Goal: Navigation & Orientation: Find specific page/section

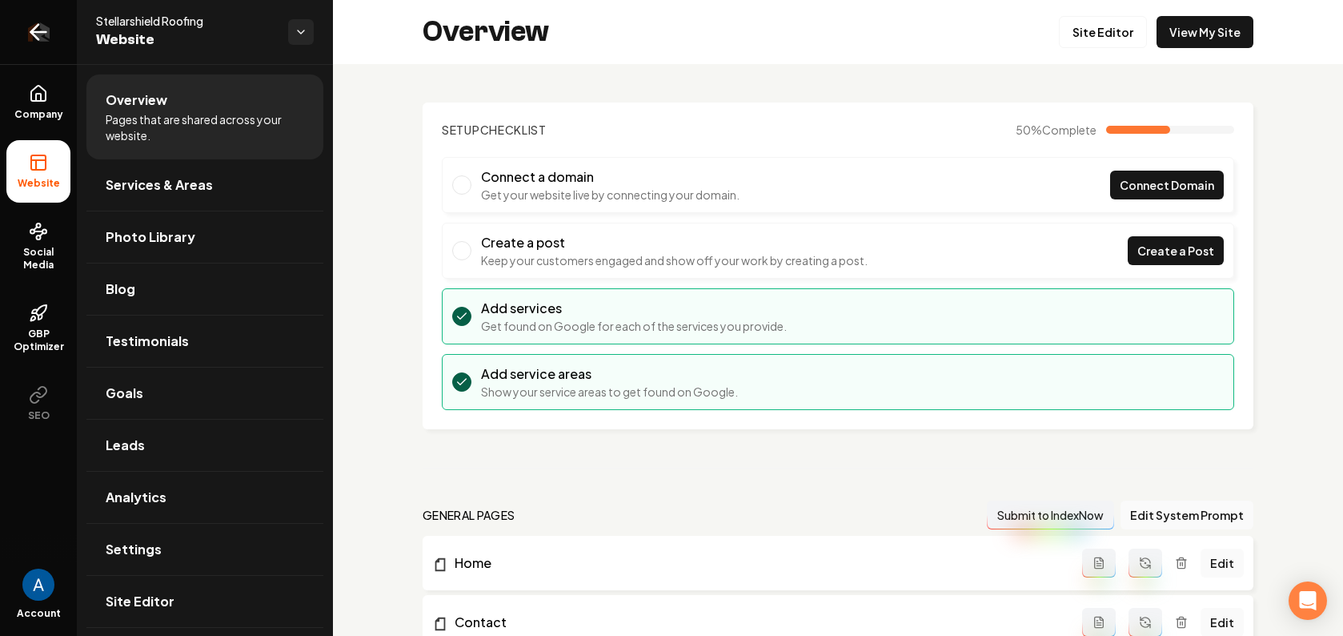
click at [40, 26] on icon "Return to dashboard" at bounding box center [39, 32] width 26 height 26
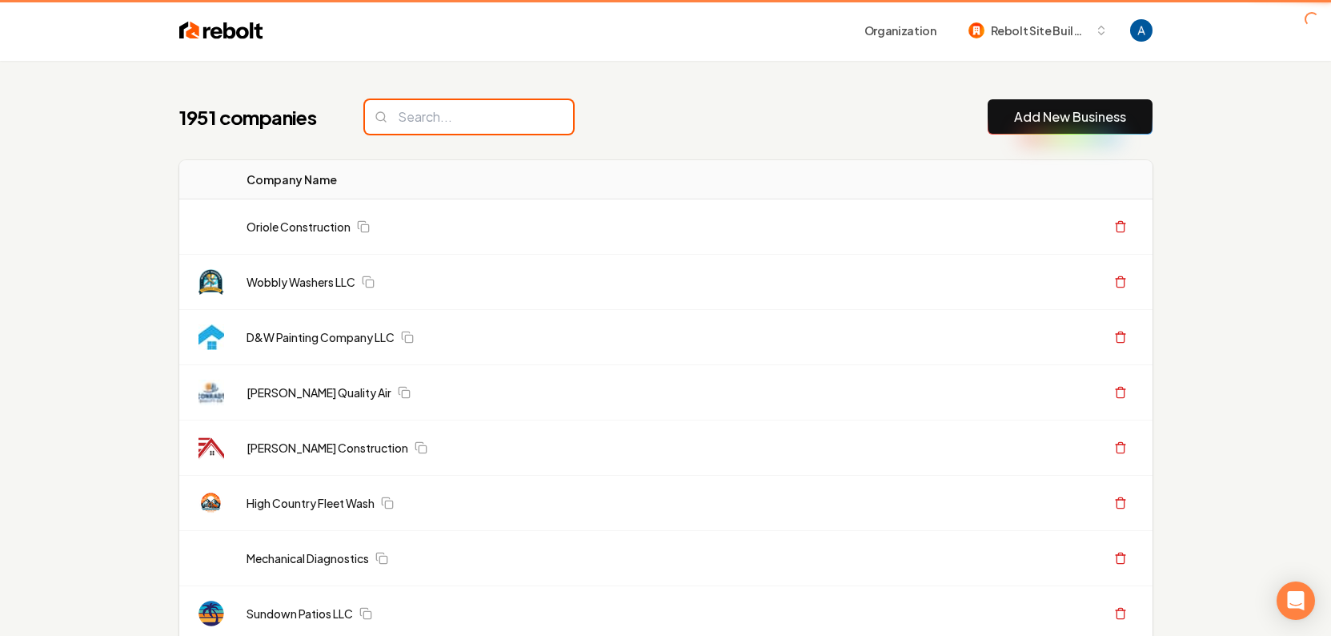
click at [441, 120] on input "search" at bounding box center [469, 117] width 208 height 34
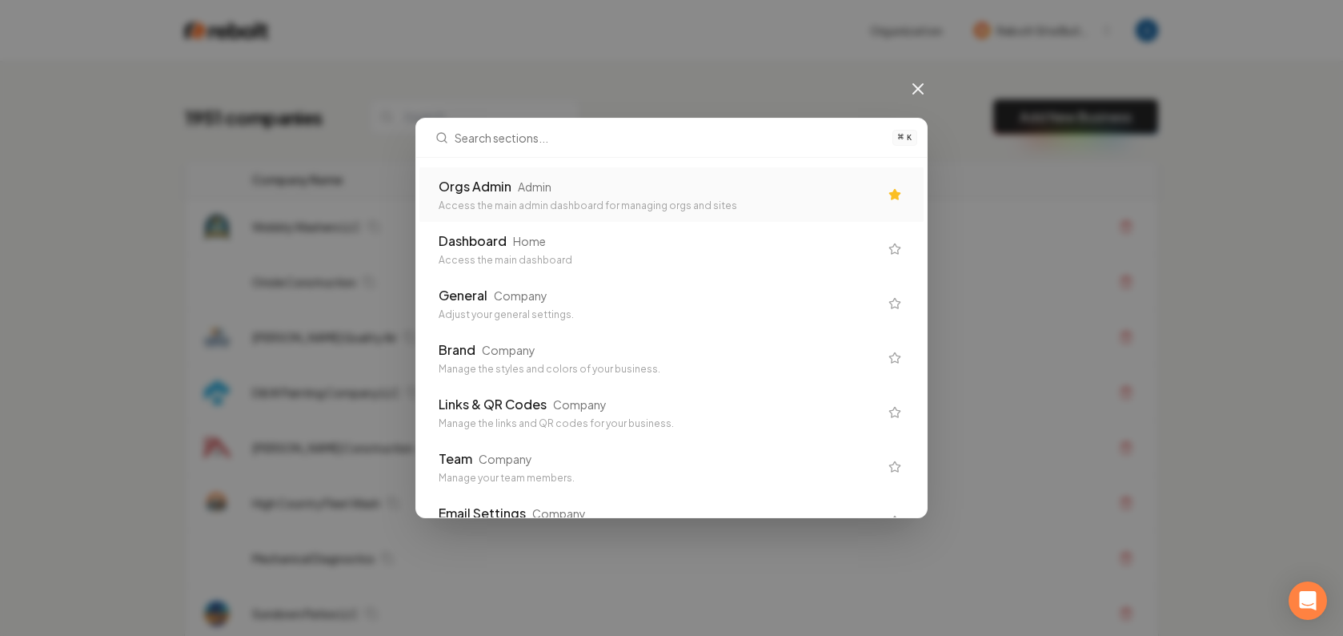
click at [506, 207] on div "Access the main admin dashboard for managing orgs and sites" at bounding box center [659, 205] width 440 height 13
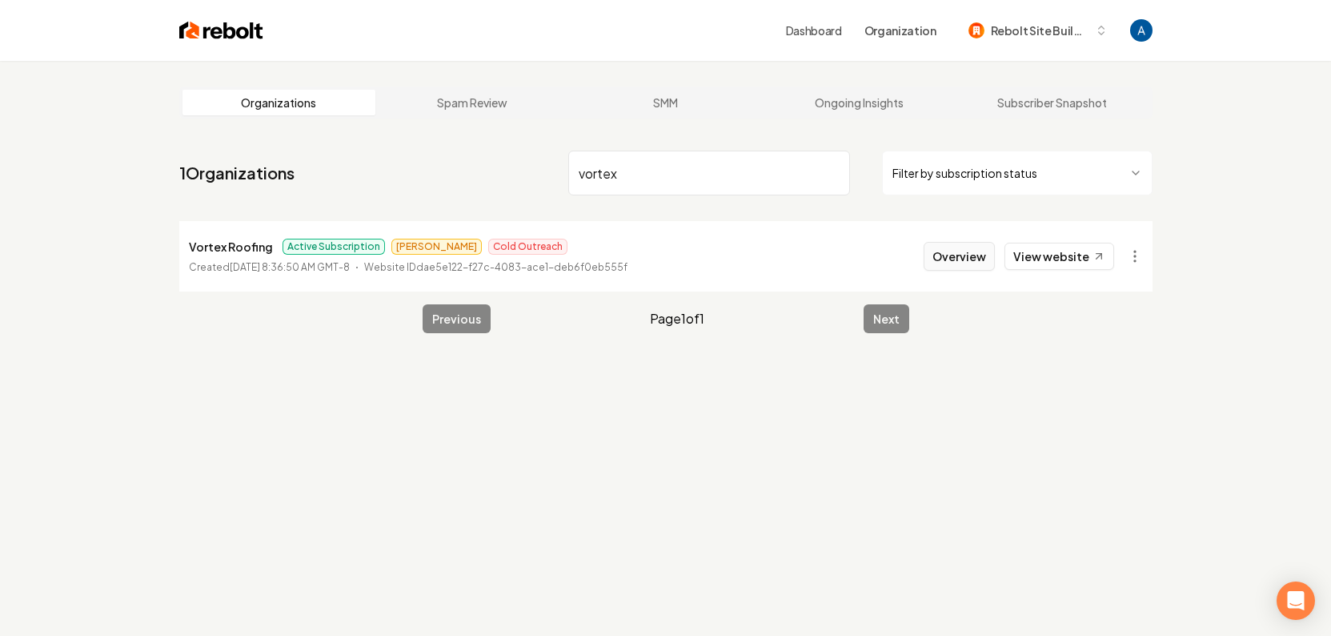
type input "vortex"
click at [955, 259] on button "Overview" at bounding box center [959, 256] width 71 height 29
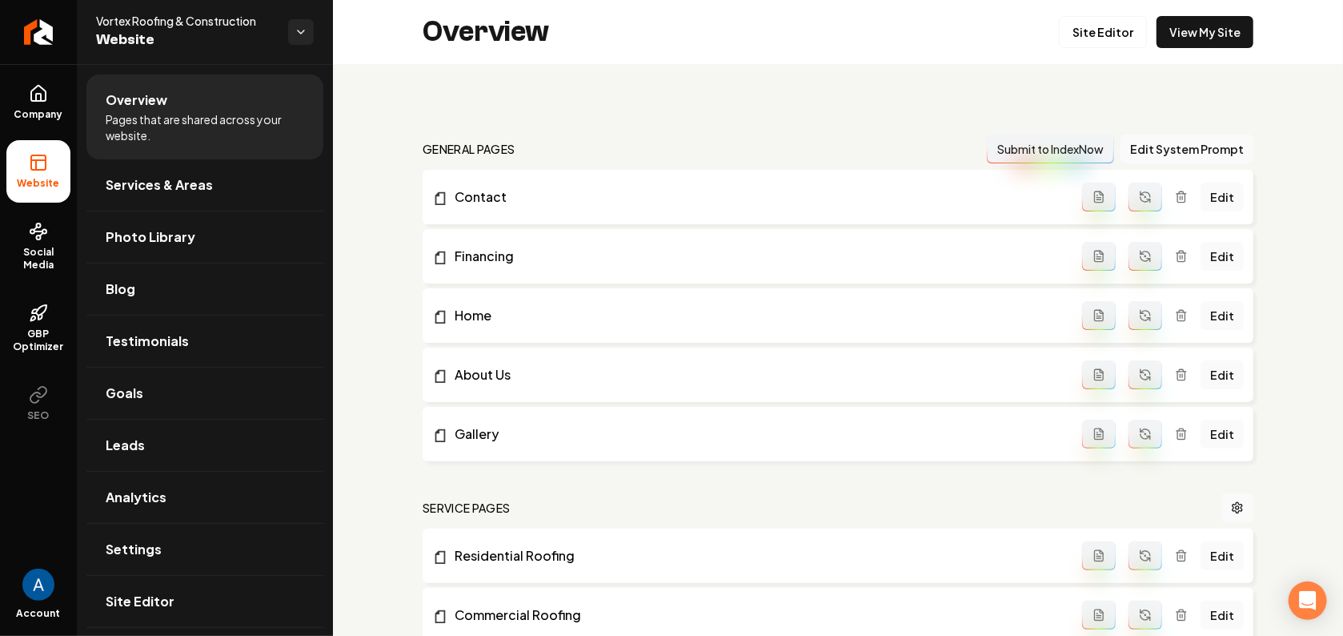
click at [31, 172] on li "Website" at bounding box center [38, 171] width 64 height 62
click at [144, 502] on span "Analytics" at bounding box center [136, 497] width 61 height 19
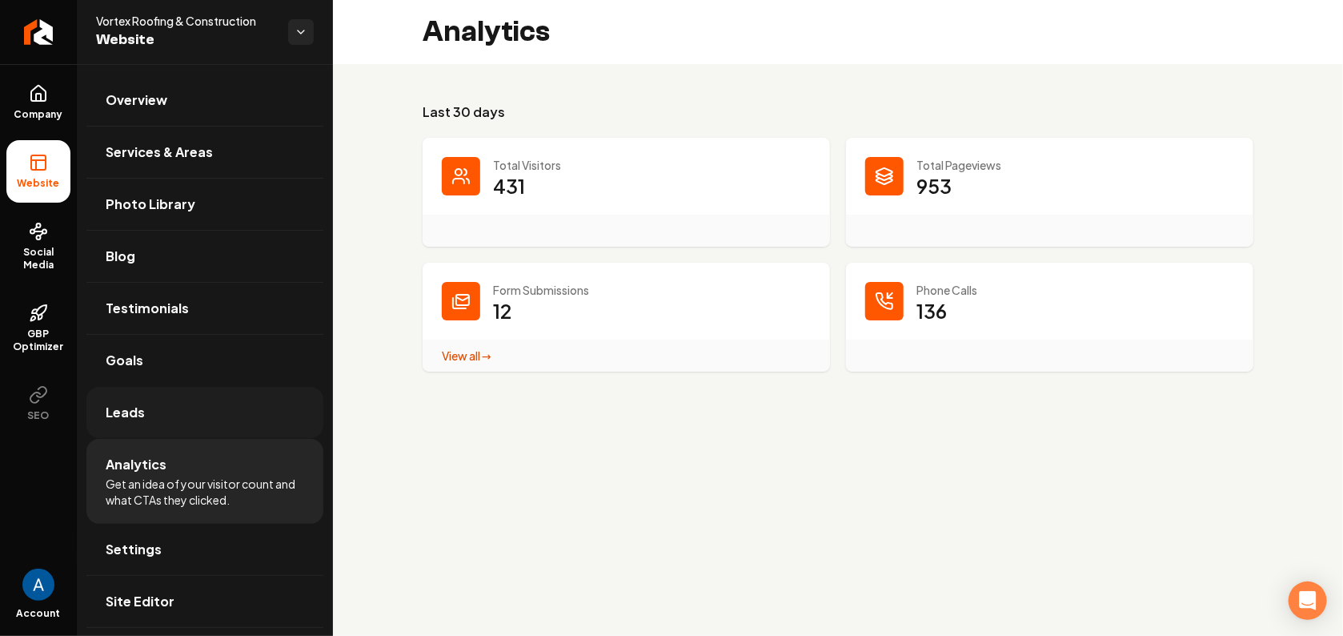
click at [135, 415] on span "Leads" at bounding box center [125, 412] width 39 height 19
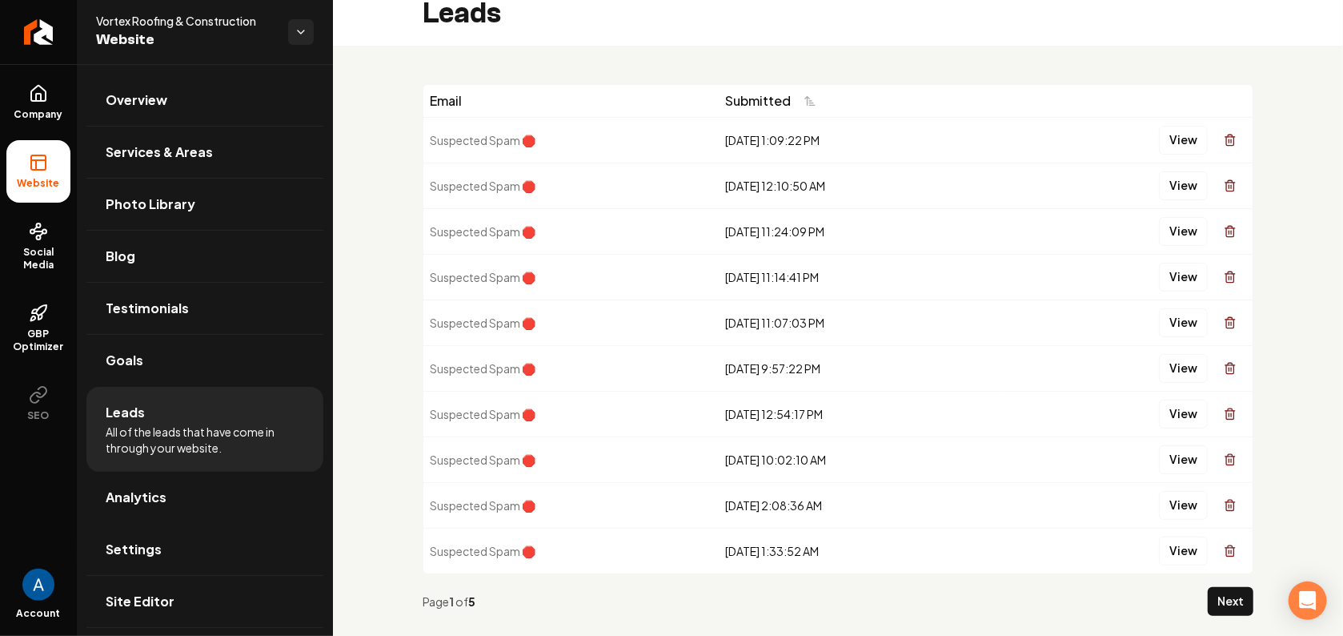
scroll to position [19, 0]
click at [1170, 143] on button "View" at bounding box center [1183, 139] width 49 height 29
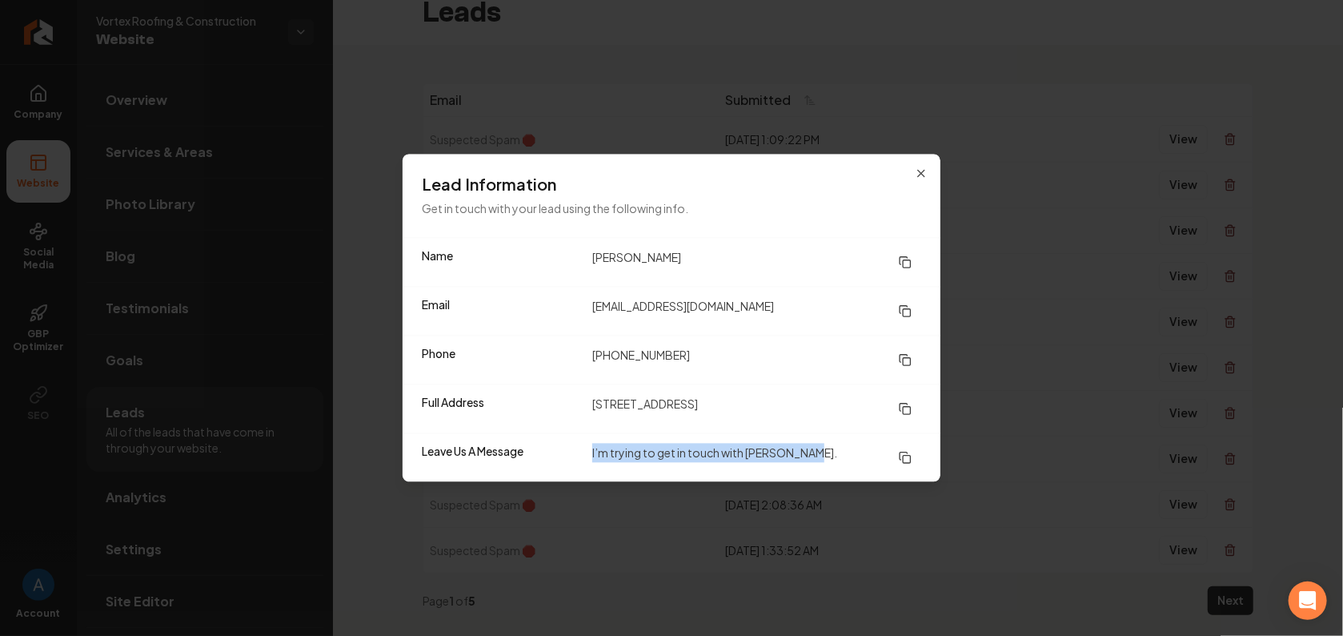
drag, startPoint x: 592, startPoint y: 456, endPoint x: 811, endPoint y: 448, distance: 218.7
click at [805, 455] on dd "I’m trying to get in touch with [PERSON_NAME]." at bounding box center [756, 458] width 329 height 29
click at [918, 170] on icon "button" at bounding box center [921, 173] width 13 height 13
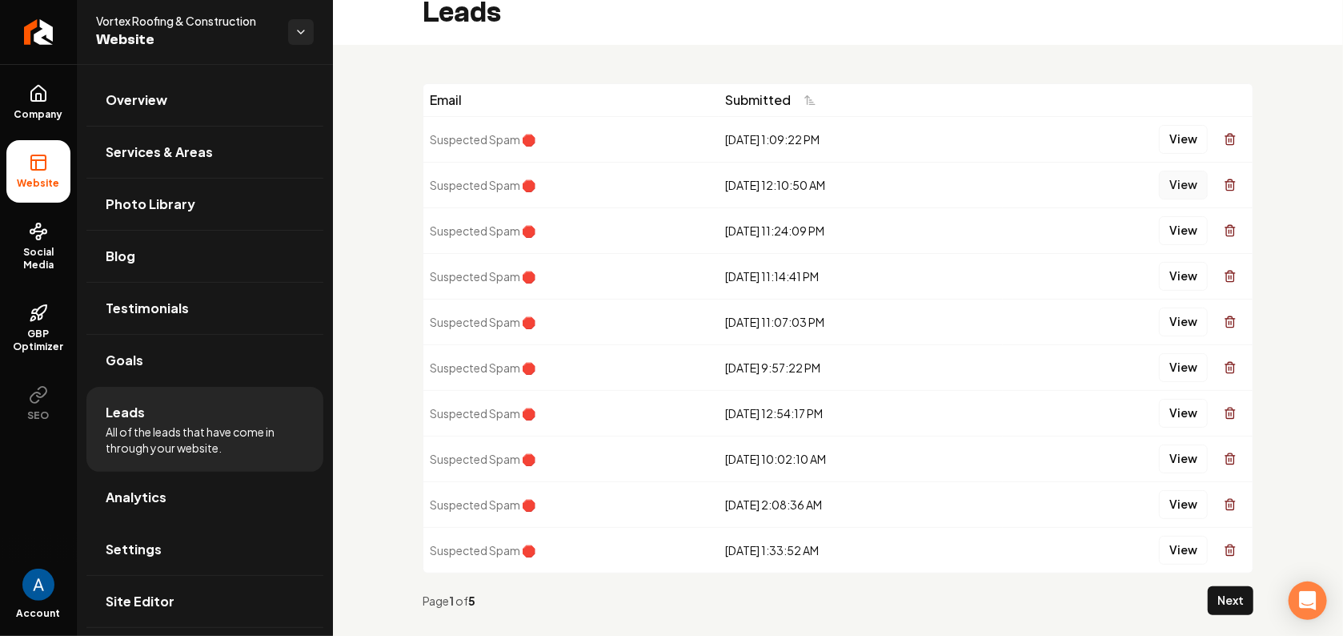
click at [1175, 187] on button "View" at bounding box center [1183, 185] width 49 height 29
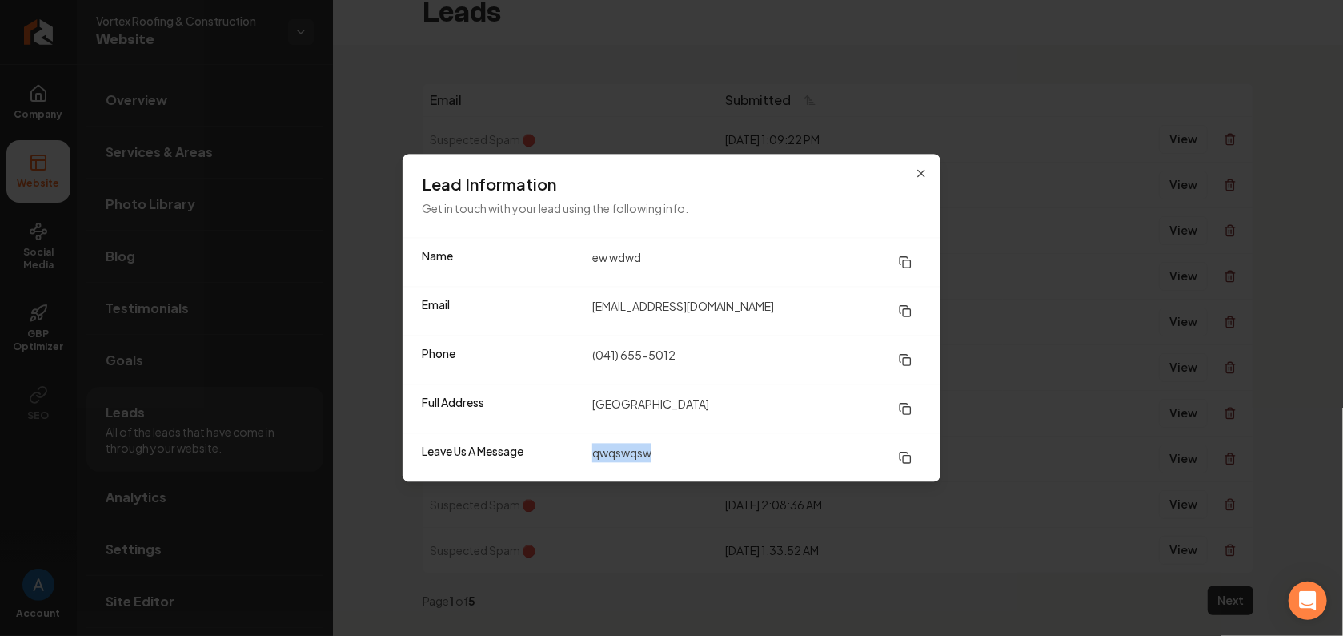
drag, startPoint x: 592, startPoint y: 456, endPoint x: 708, endPoint y: 452, distance: 115.4
click at [700, 457] on dd "qwqswqsw" at bounding box center [756, 458] width 329 height 29
click at [922, 174] on icon "button" at bounding box center [921, 173] width 13 height 13
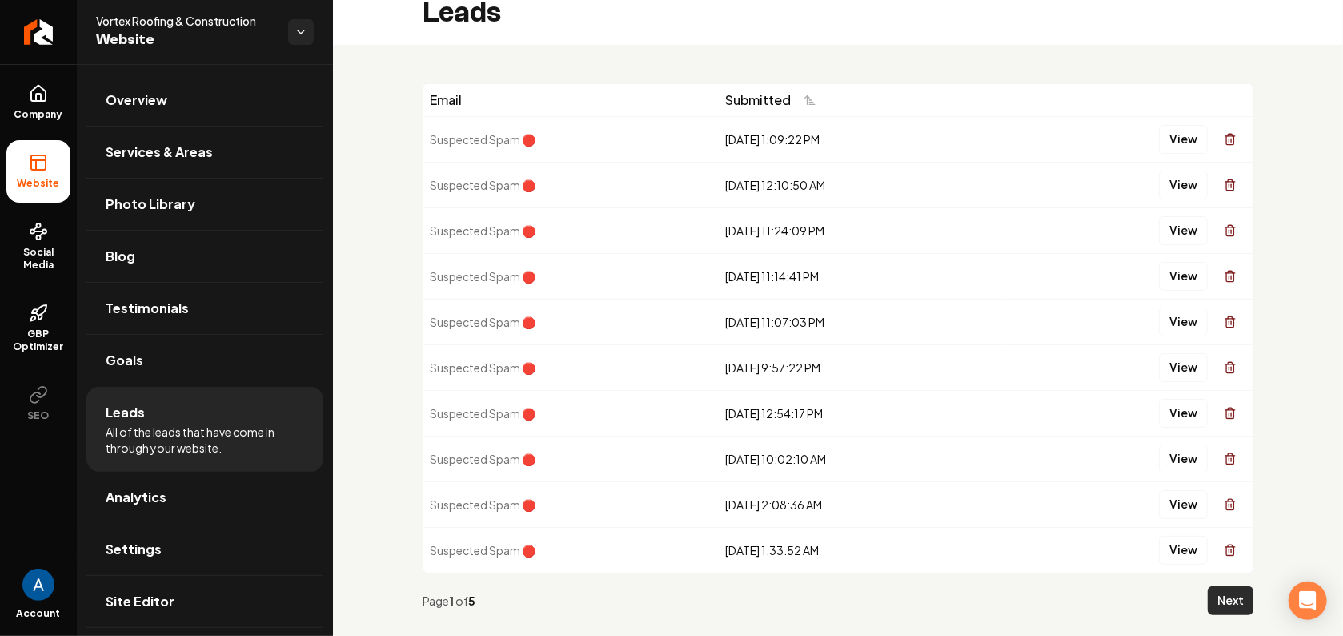
click at [1208, 601] on button "Next" at bounding box center [1231, 600] width 46 height 29
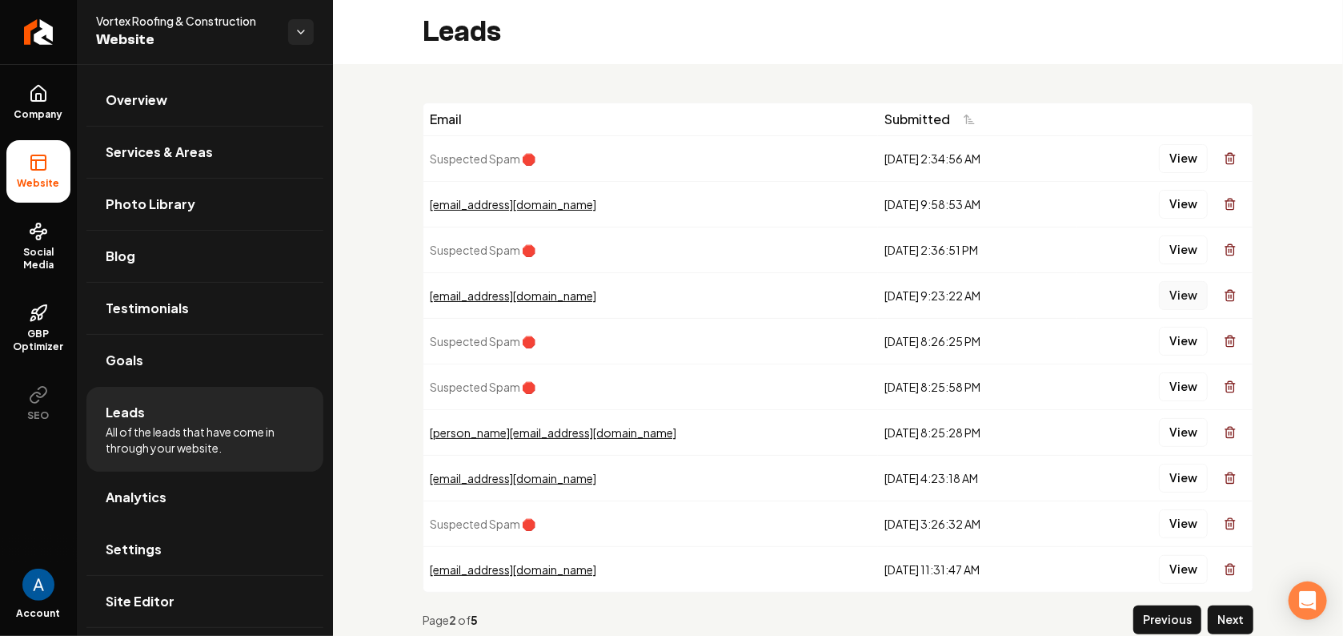
click at [1171, 295] on button "View" at bounding box center [1183, 295] width 49 height 29
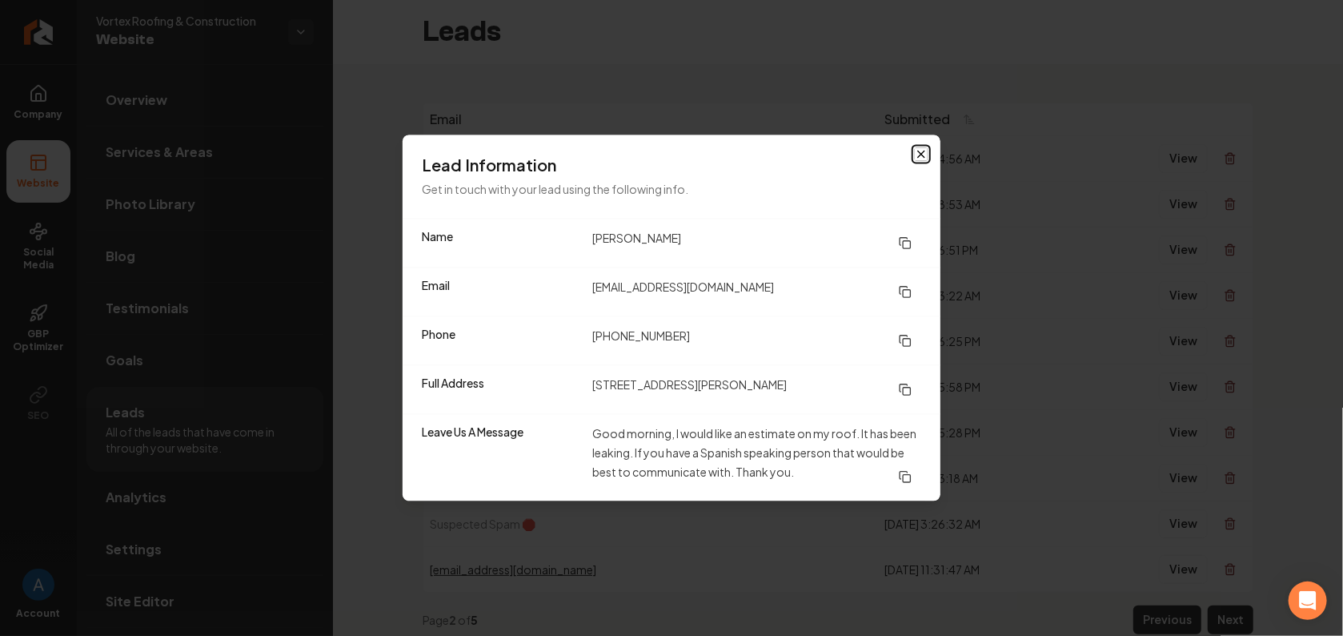
click at [921, 158] on icon "button" at bounding box center [921, 154] width 13 height 13
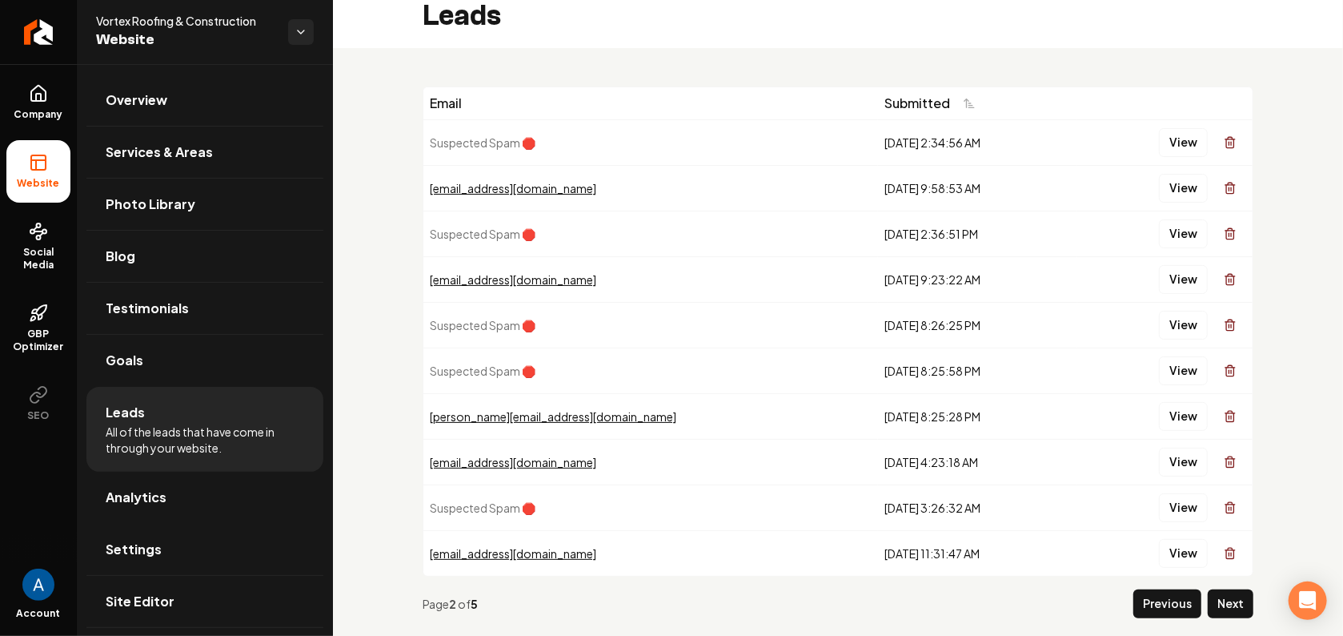
scroll to position [21, 0]
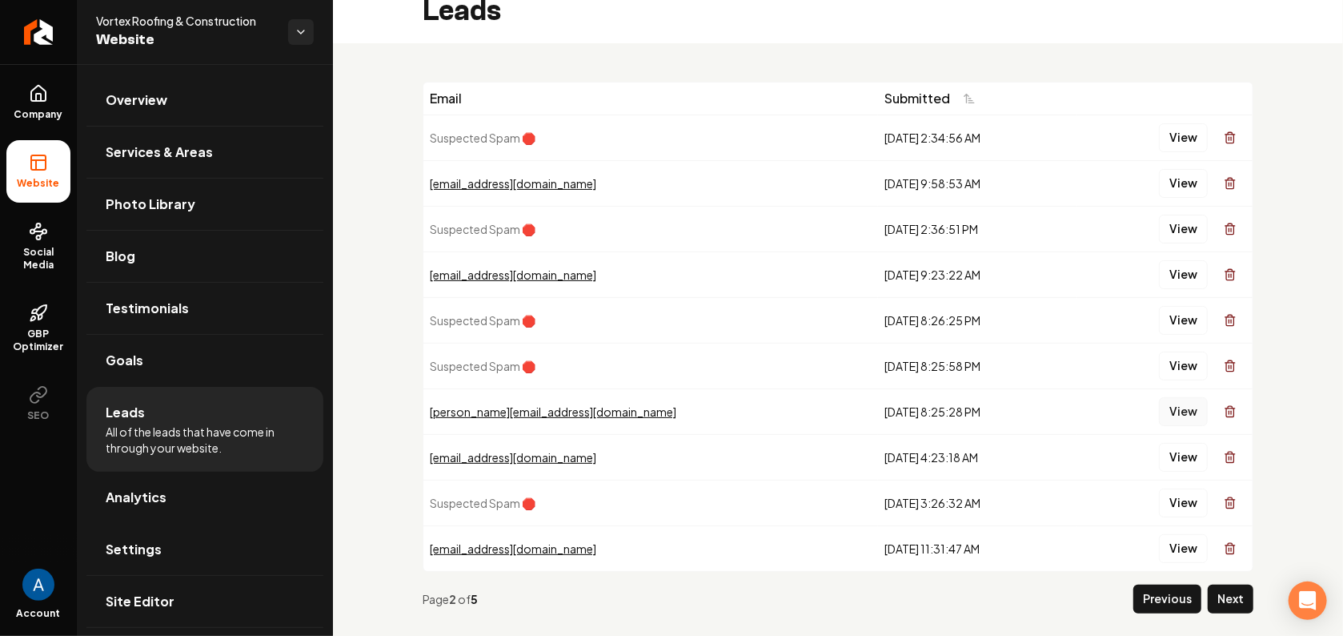
click at [1180, 409] on button "View" at bounding box center [1183, 411] width 49 height 29
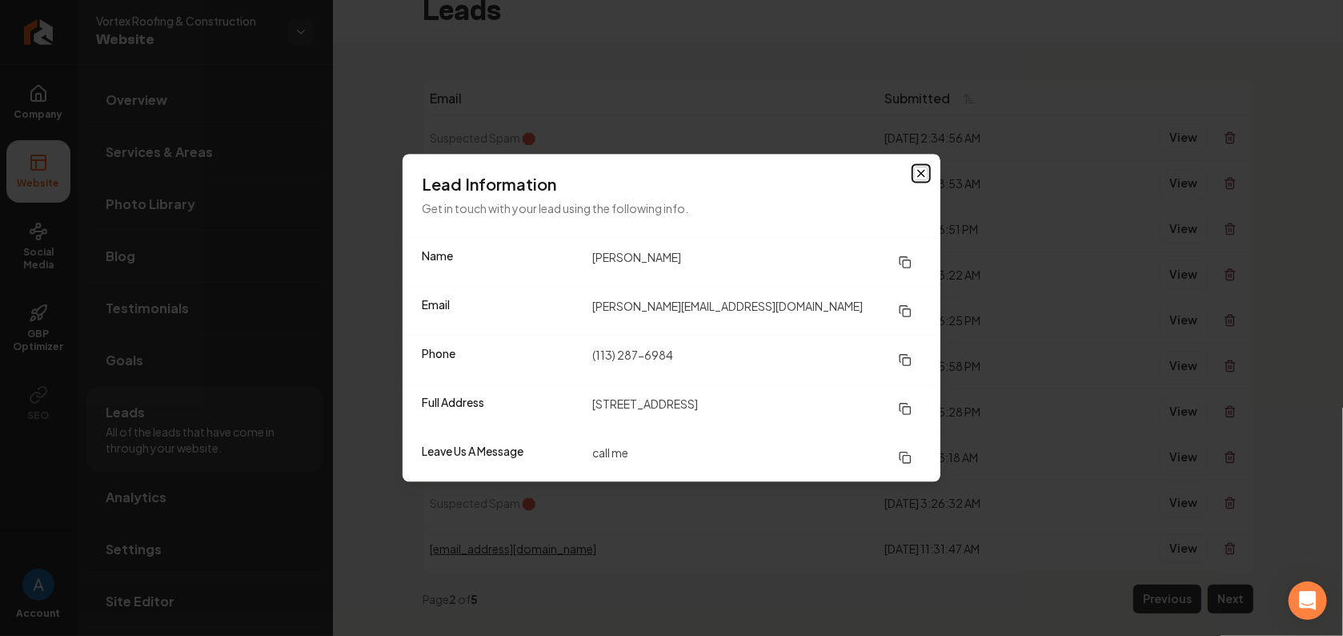
click at [921, 173] on icon "button" at bounding box center [921, 174] width 6 height 6
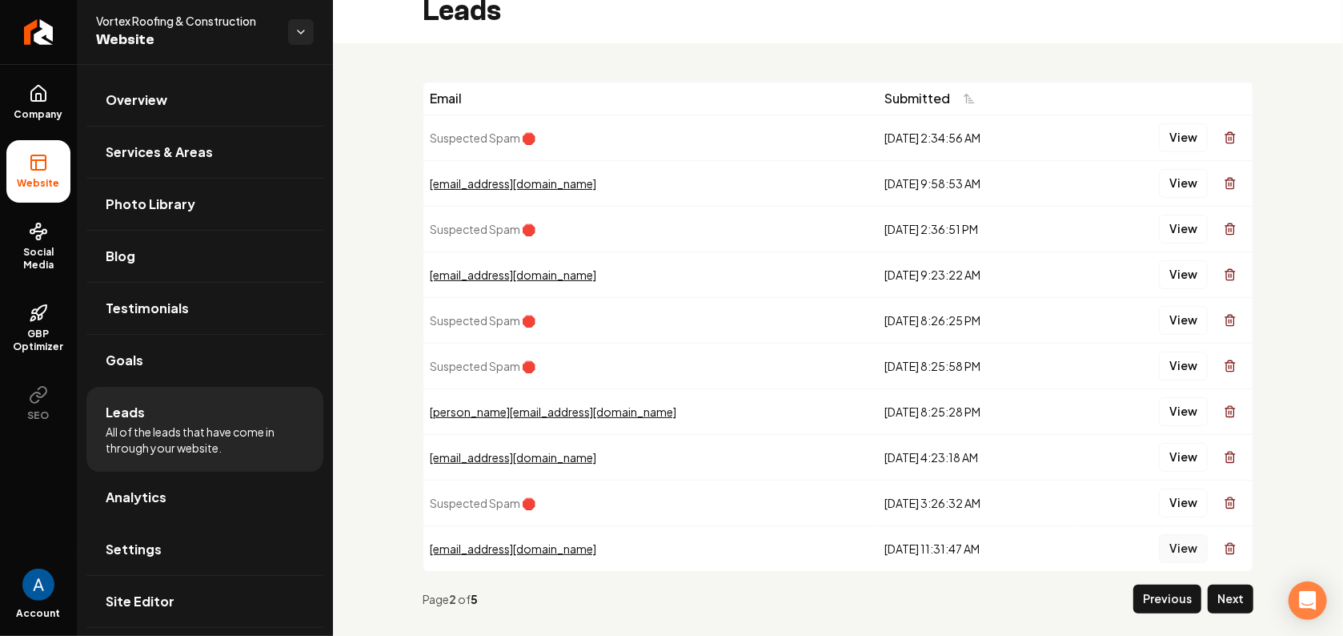
click at [1167, 542] on button "View" at bounding box center [1183, 548] width 49 height 29
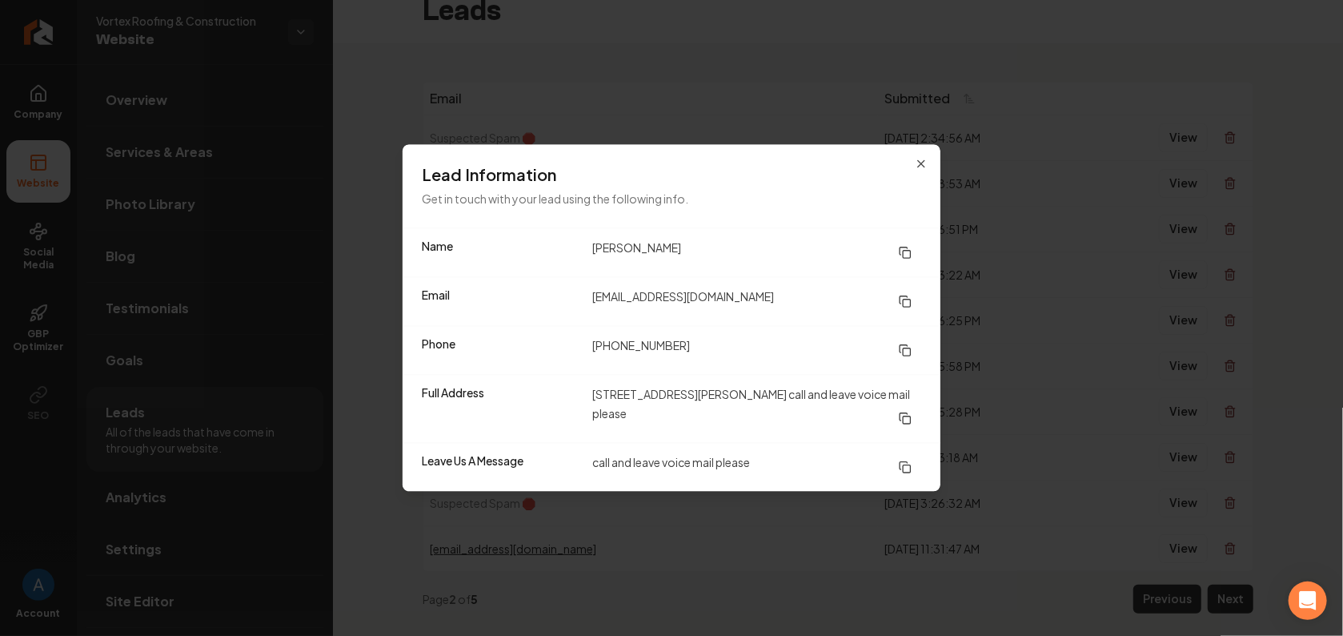
click at [930, 183] on div "Lead Information Get in touch with your lead using the following info." at bounding box center [672, 186] width 538 height 83
click at [923, 171] on icon "button" at bounding box center [921, 164] width 13 height 13
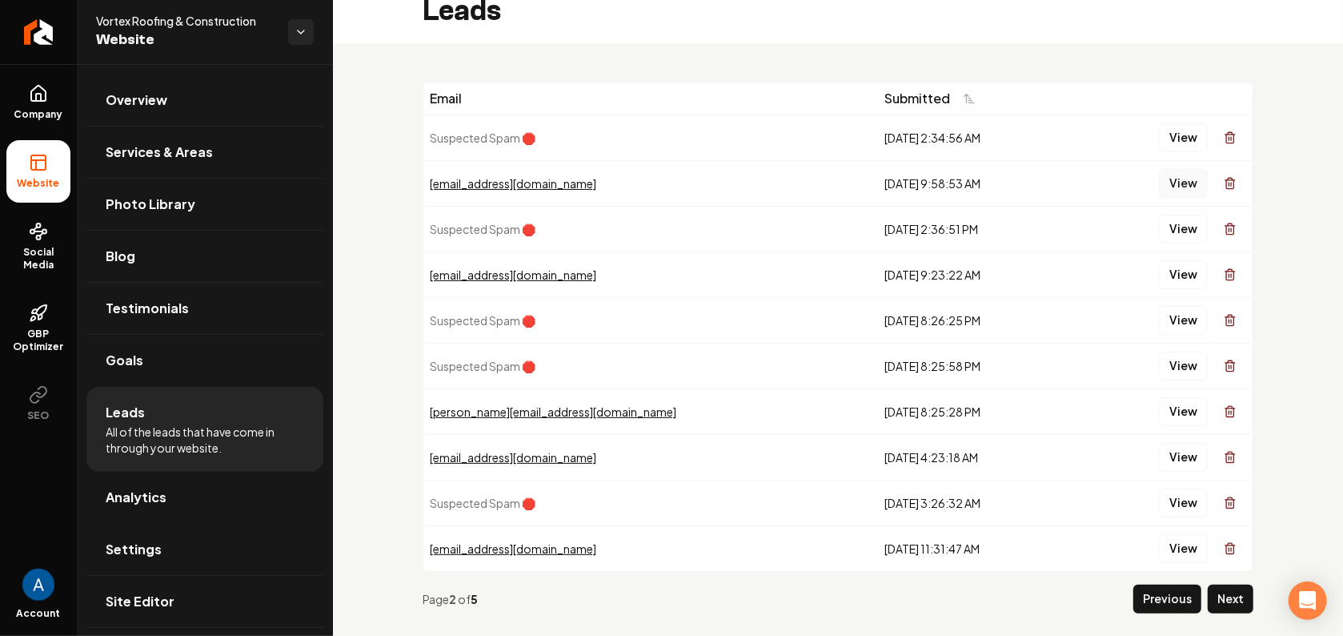
click at [1174, 183] on button "View" at bounding box center [1183, 183] width 49 height 29
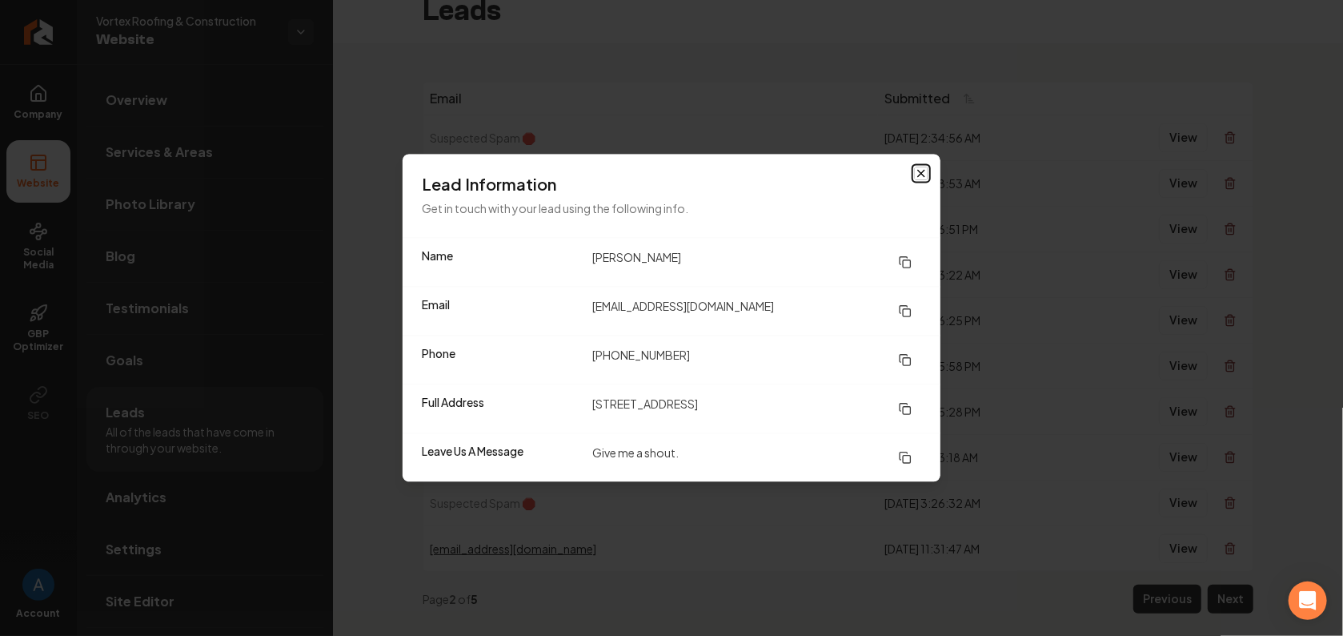
click at [921, 176] on icon "button" at bounding box center [921, 173] width 13 height 13
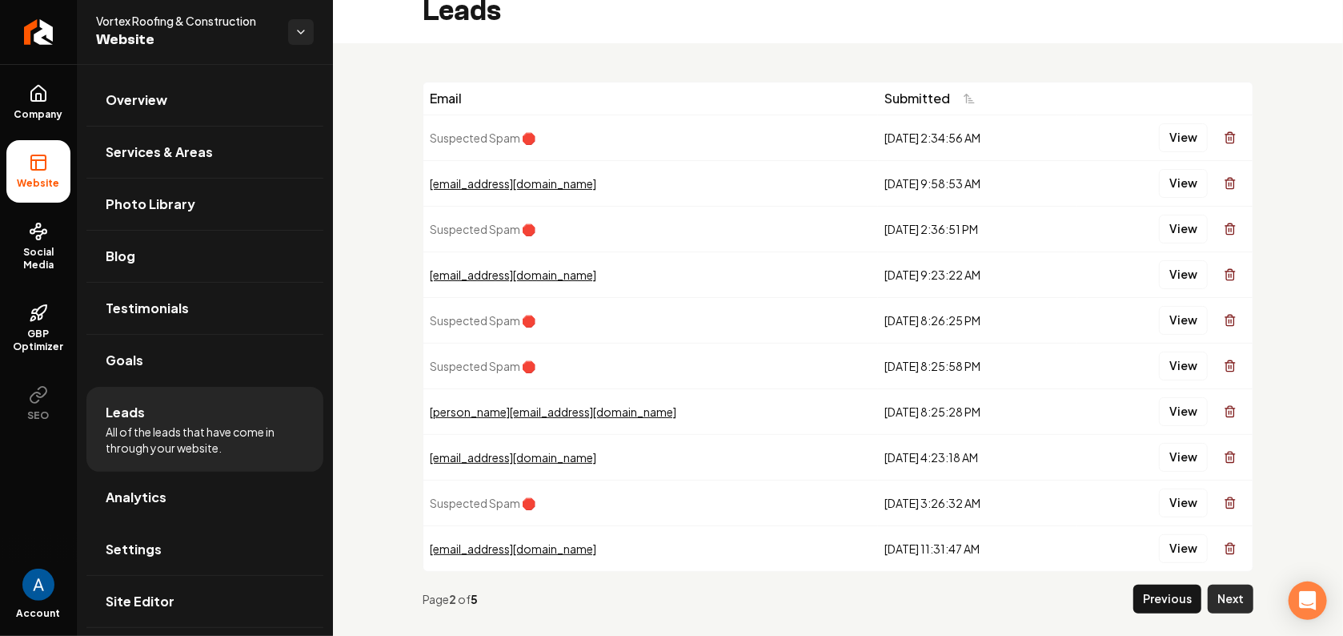
click at [1215, 593] on button "Next" at bounding box center [1231, 598] width 46 height 29
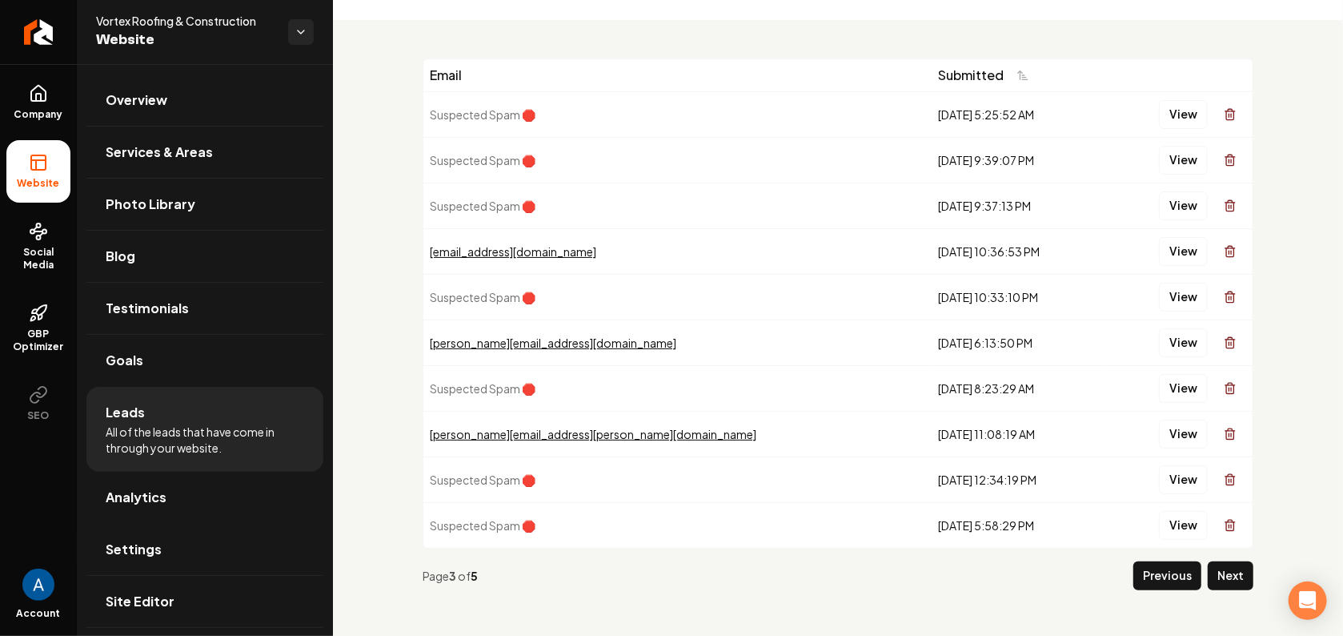
scroll to position [47, 0]
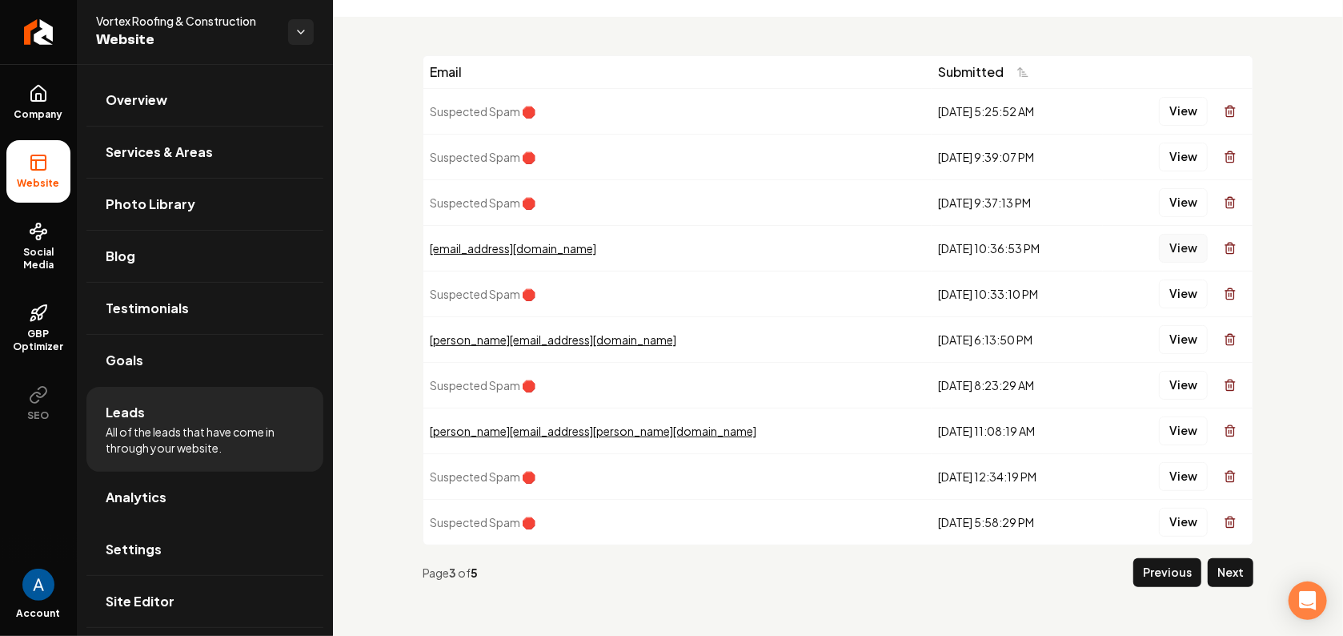
click at [1159, 249] on button "View" at bounding box center [1183, 248] width 49 height 29
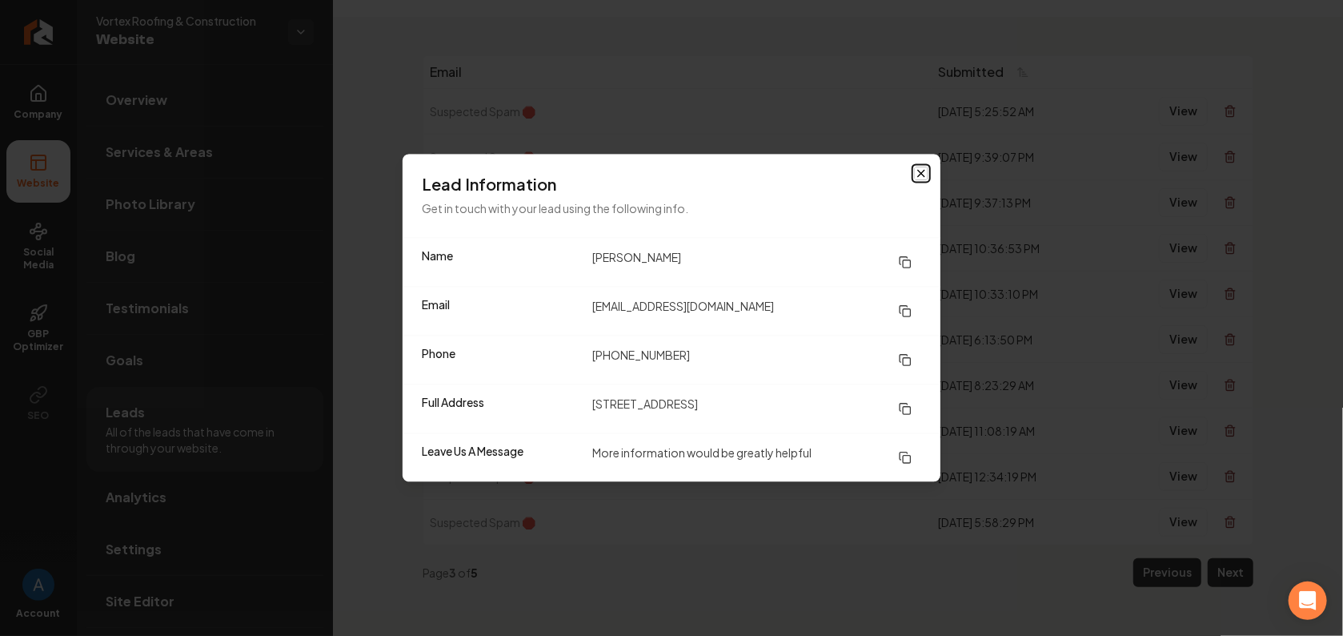
click at [922, 172] on icon "button" at bounding box center [921, 173] width 13 height 13
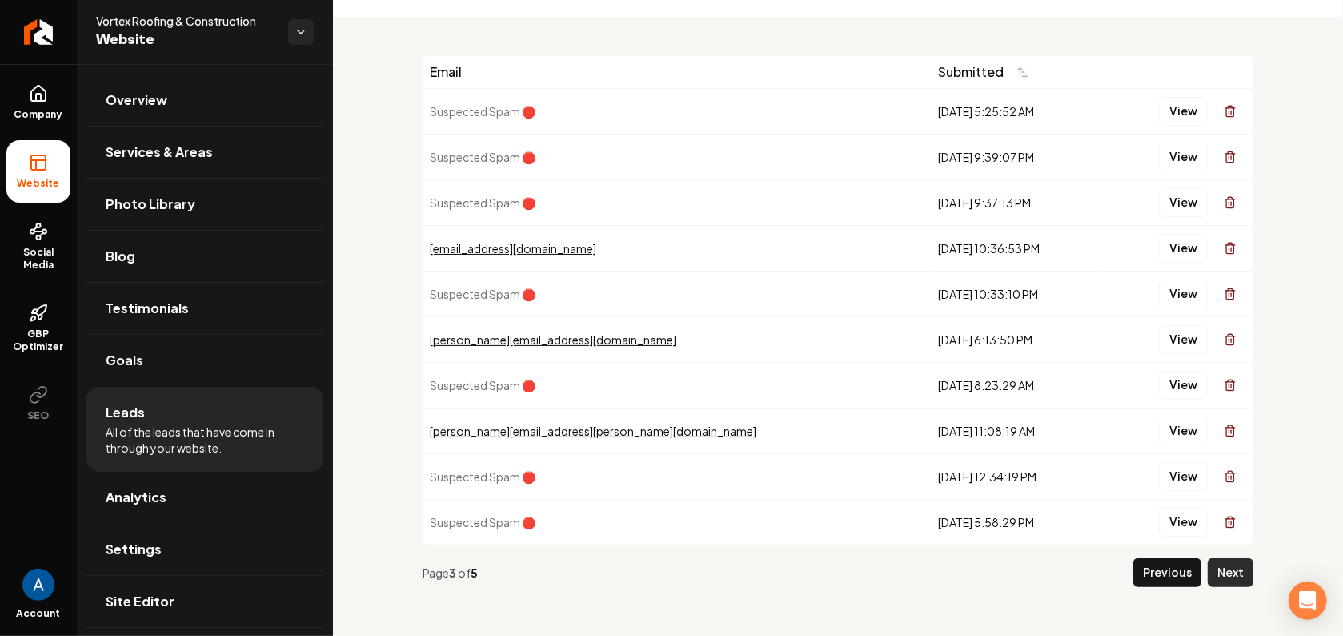
click at [1208, 566] on button "Next" at bounding box center [1231, 572] width 46 height 29
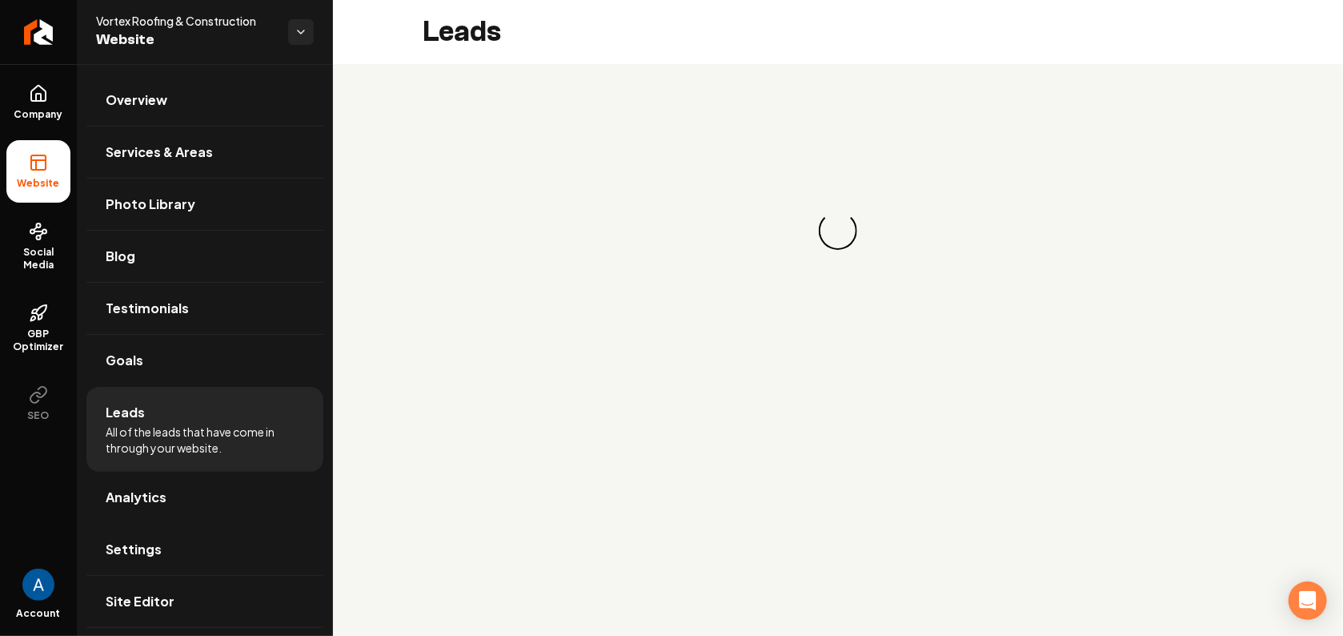
scroll to position [0, 0]
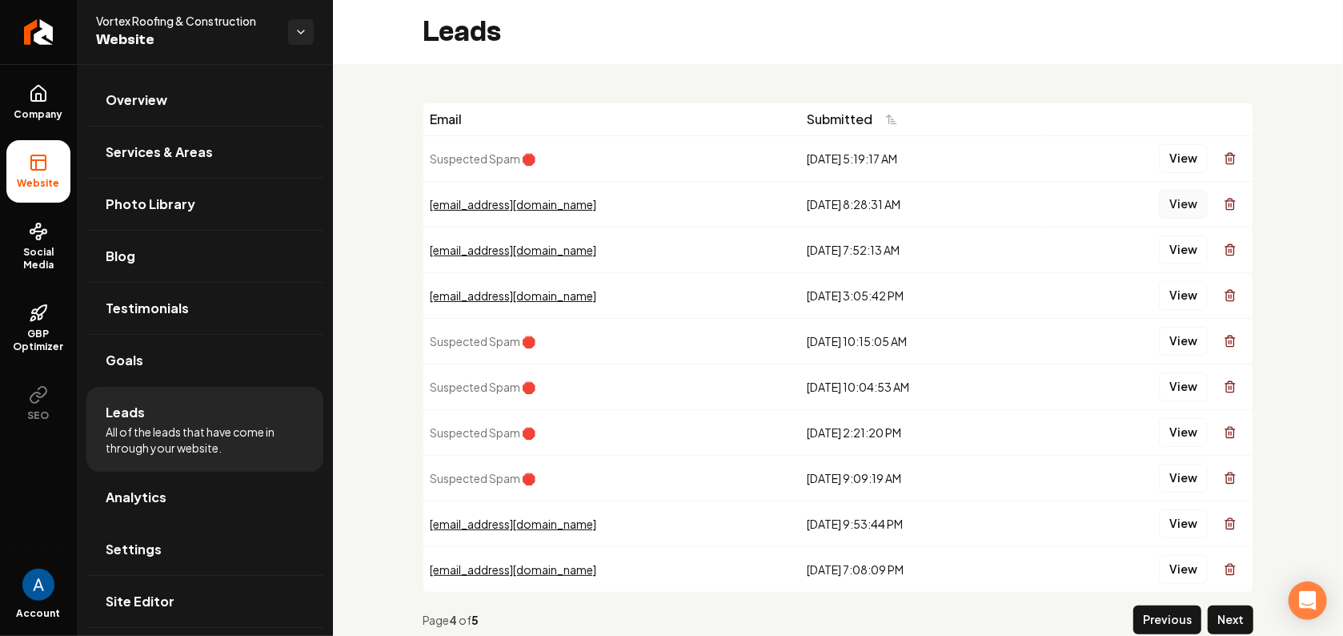
click at [1169, 199] on button "View" at bounding box center [1183, 204] width 49 height 29
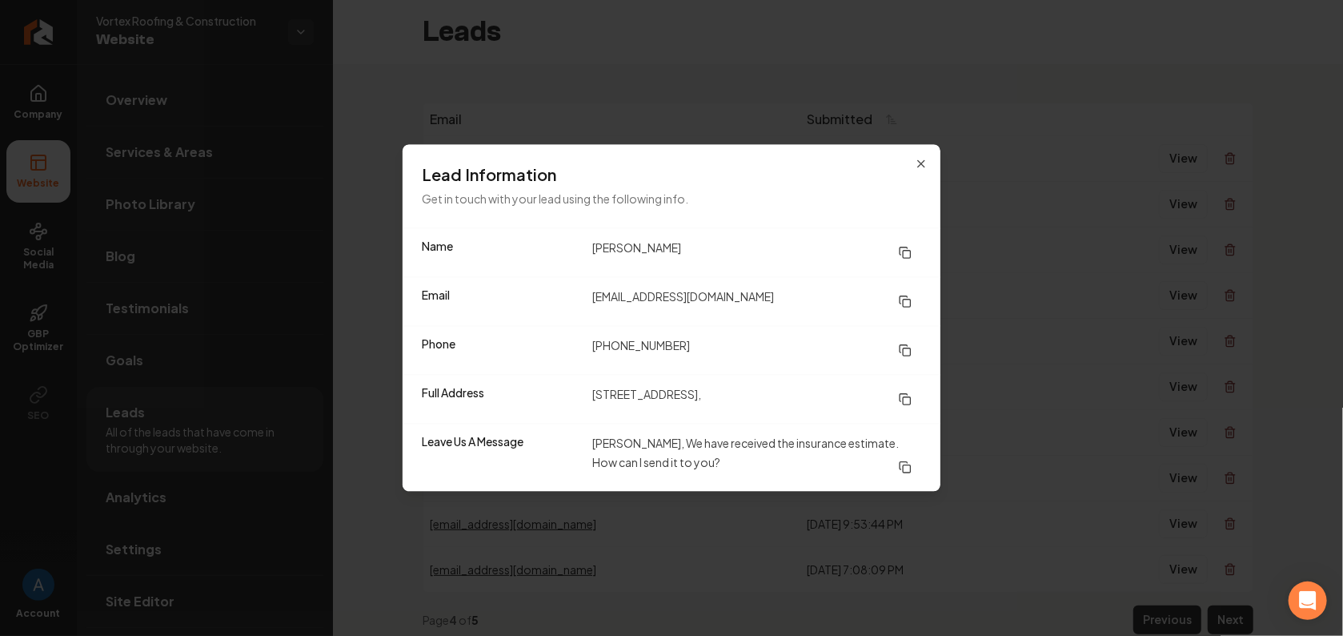
click at [924, 171] on div "Lead Information Get in touch with your lead using the following info." at bounding box center [672, 186] width 538 height 83
click at [922, 168] on icon "button" at bounding box center [921, 164] width 13 height 13
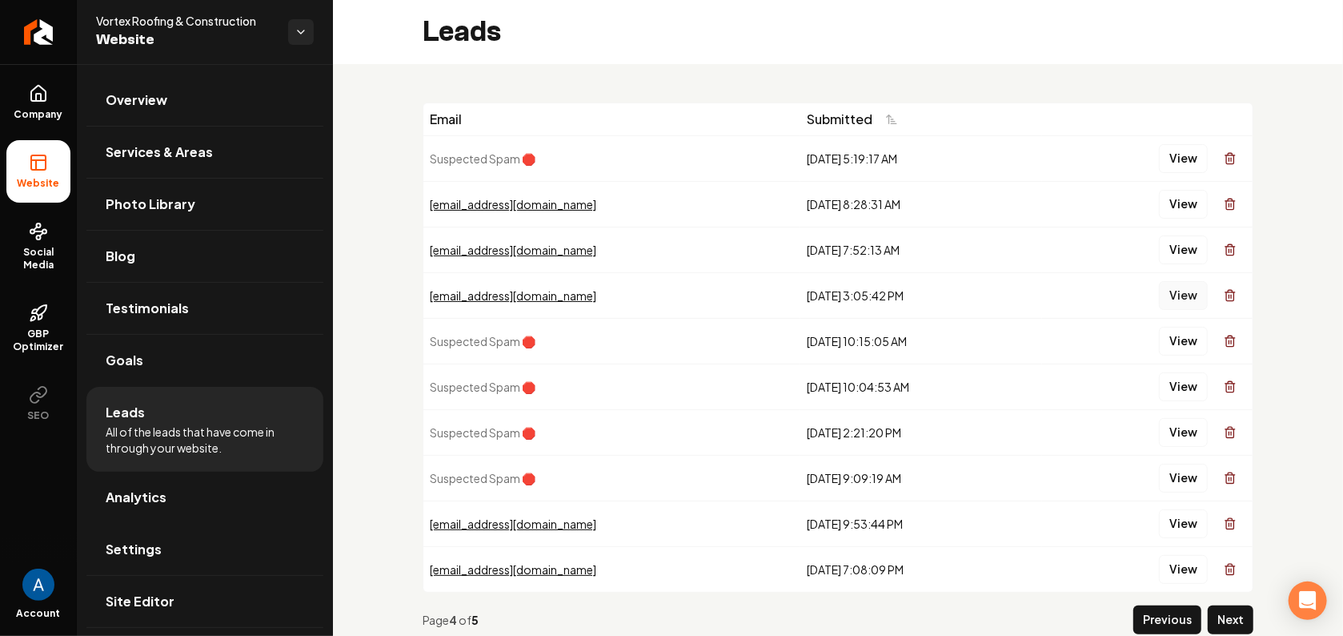
click at [1170, 302] on button "View" at bounding box center [1183, 295] width 49 height 29
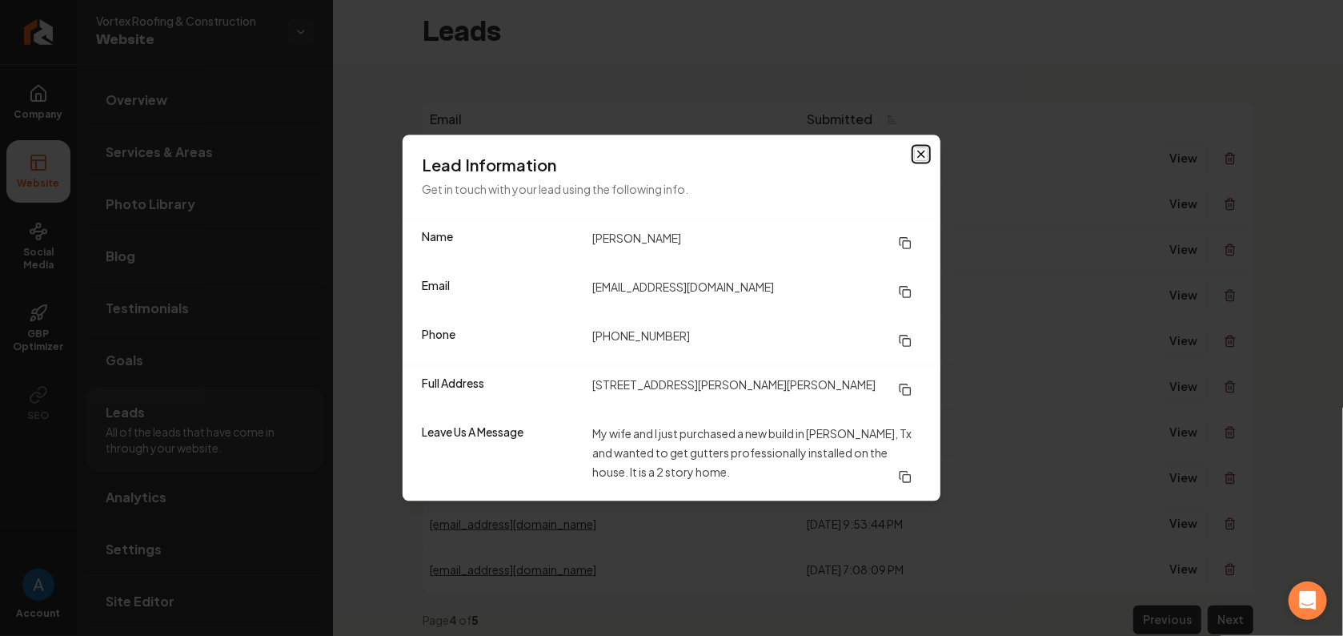
click at [917, 156] on icon "button" at bounding box center [921, 154] width 13 height 13
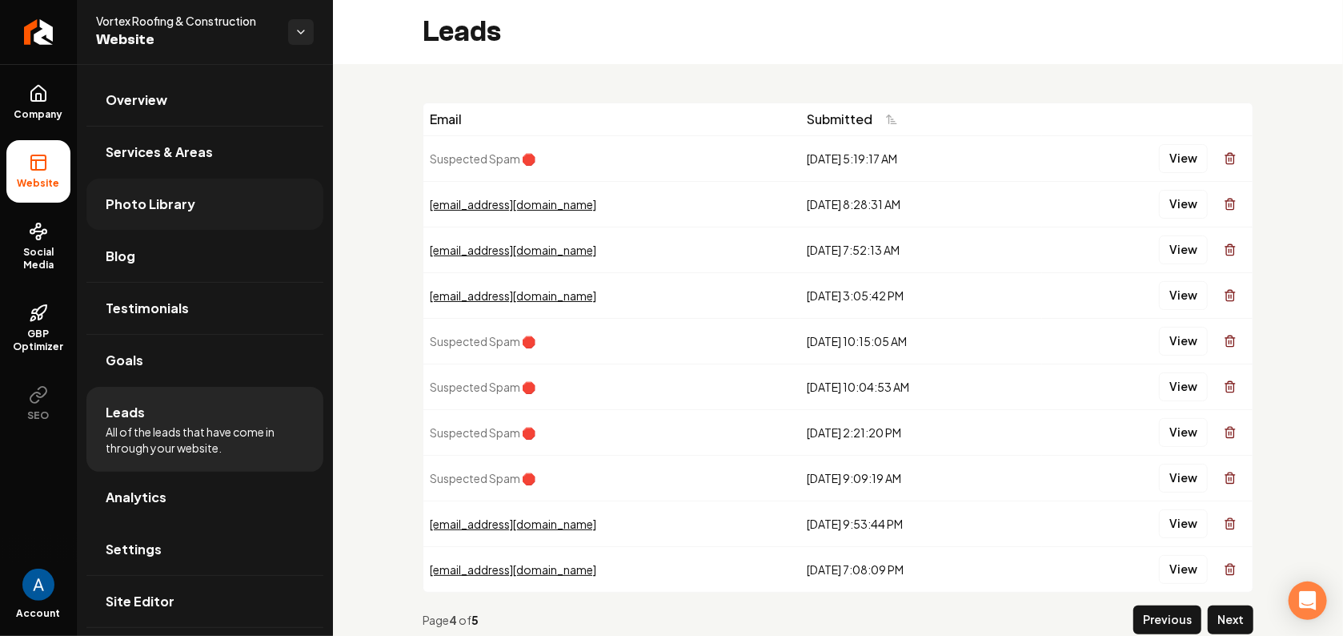
click at [139, 215] on link "Photo Library" at bounding box center [204, 204] width 237 height 51
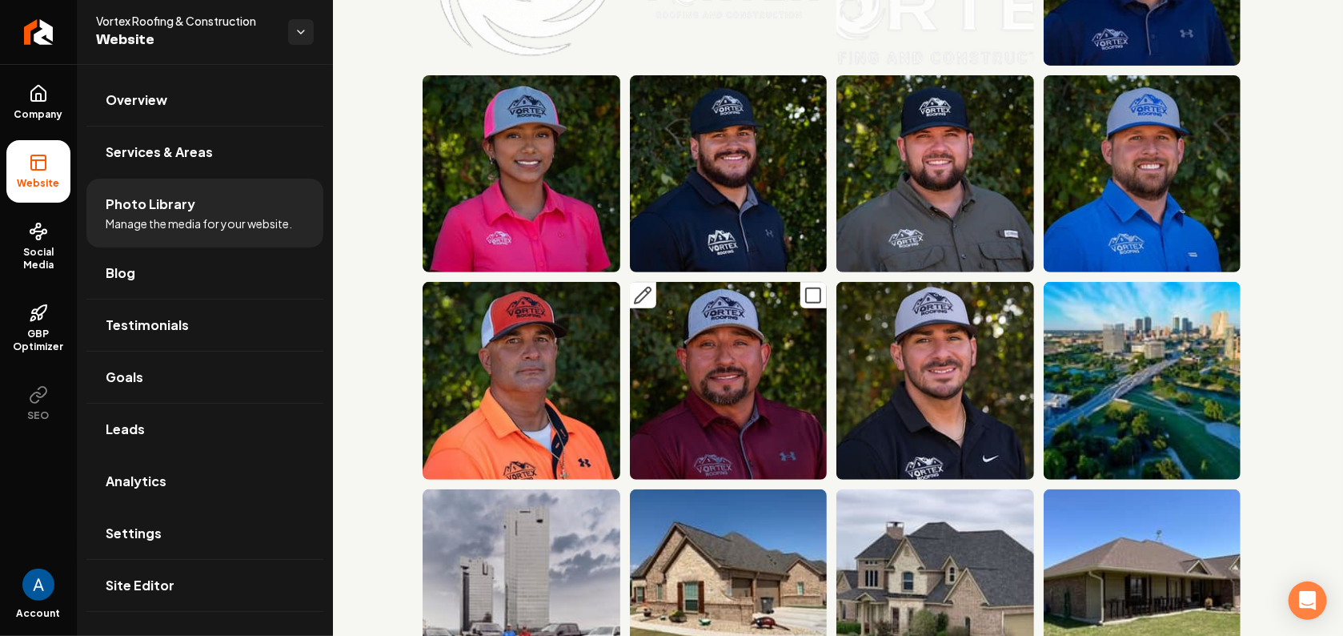
scroll to position [250, 0]
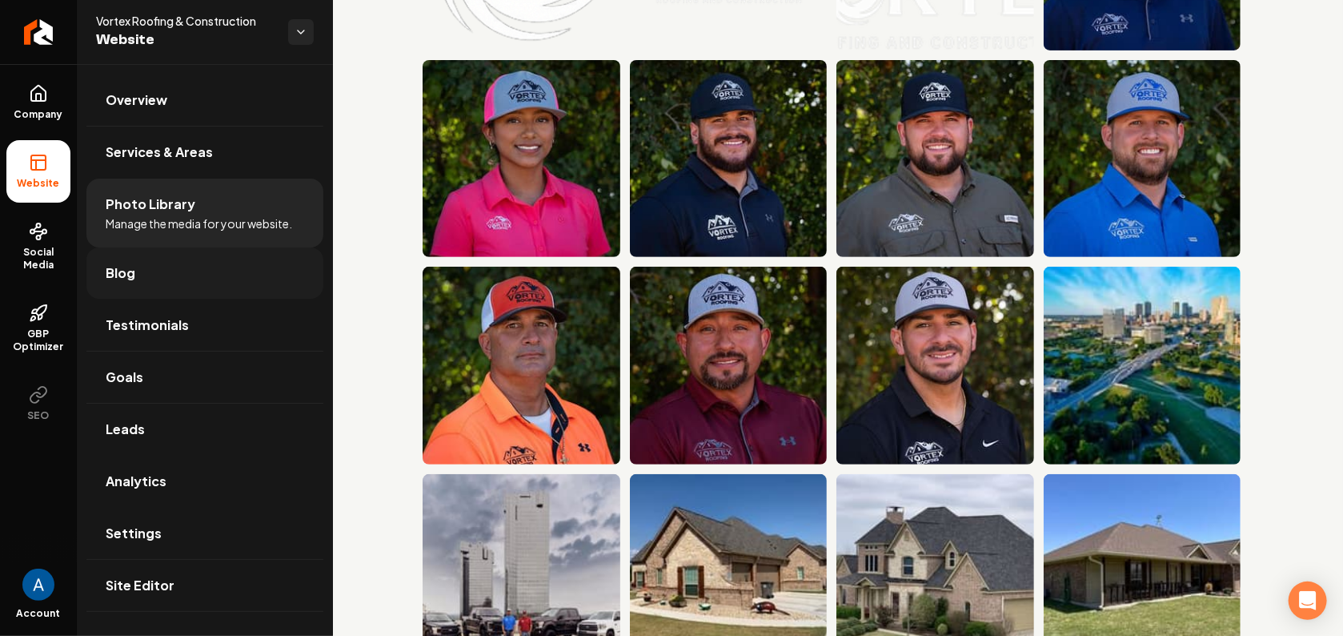
click at [115, 279] on span "Blog" at bounding box center [121, 272] width 30 height 19
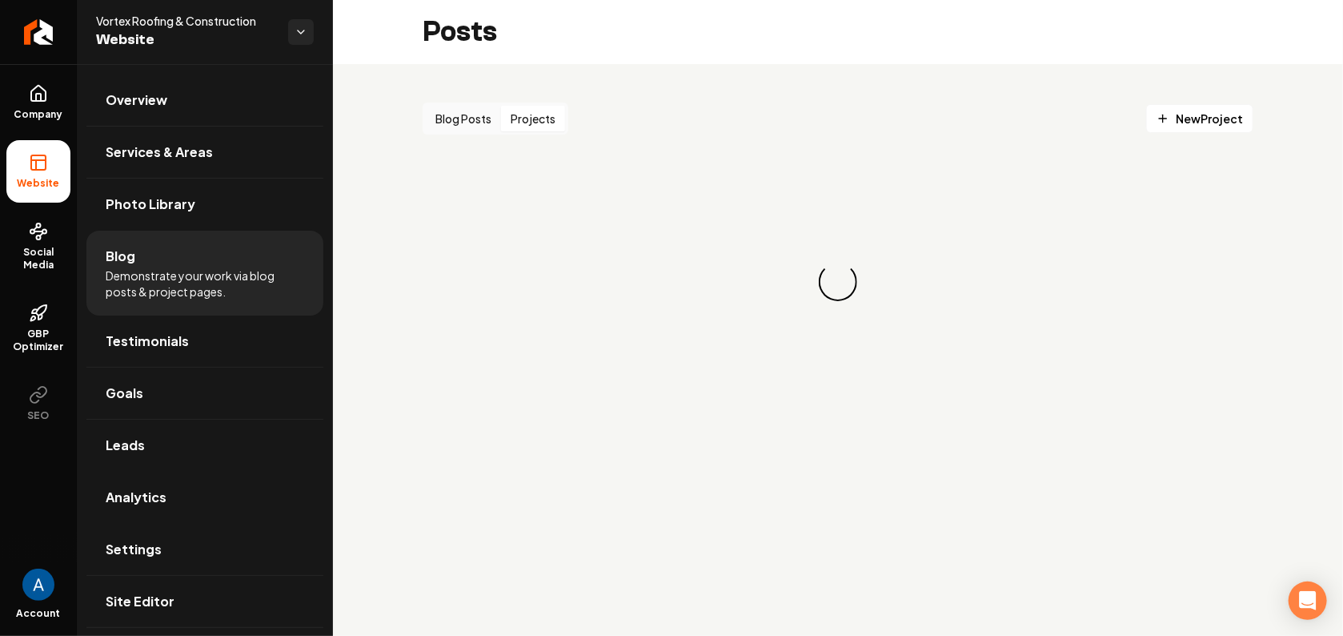
click at [540, 114] on button "Projects" at bounding box center [533, 119] width 64 height 26
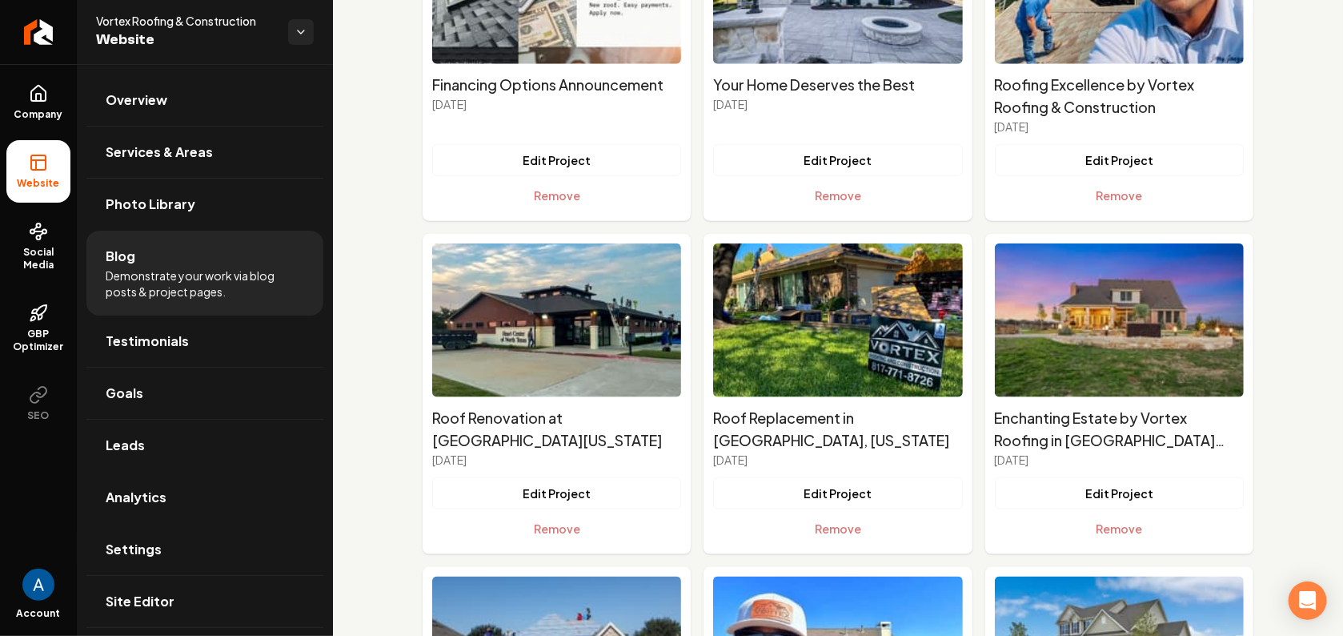
scroll to position [569, 0]
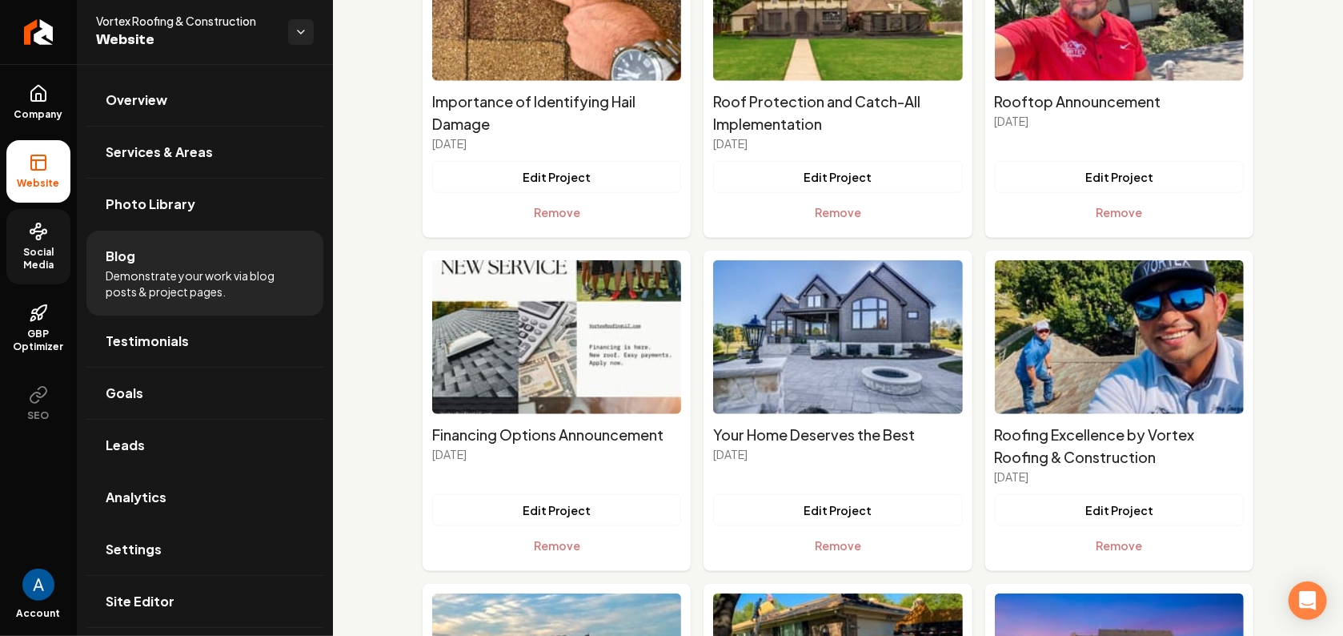
click at [27, 251] on span "Social Media" at bounding box center [38, 259] width 64 height 26
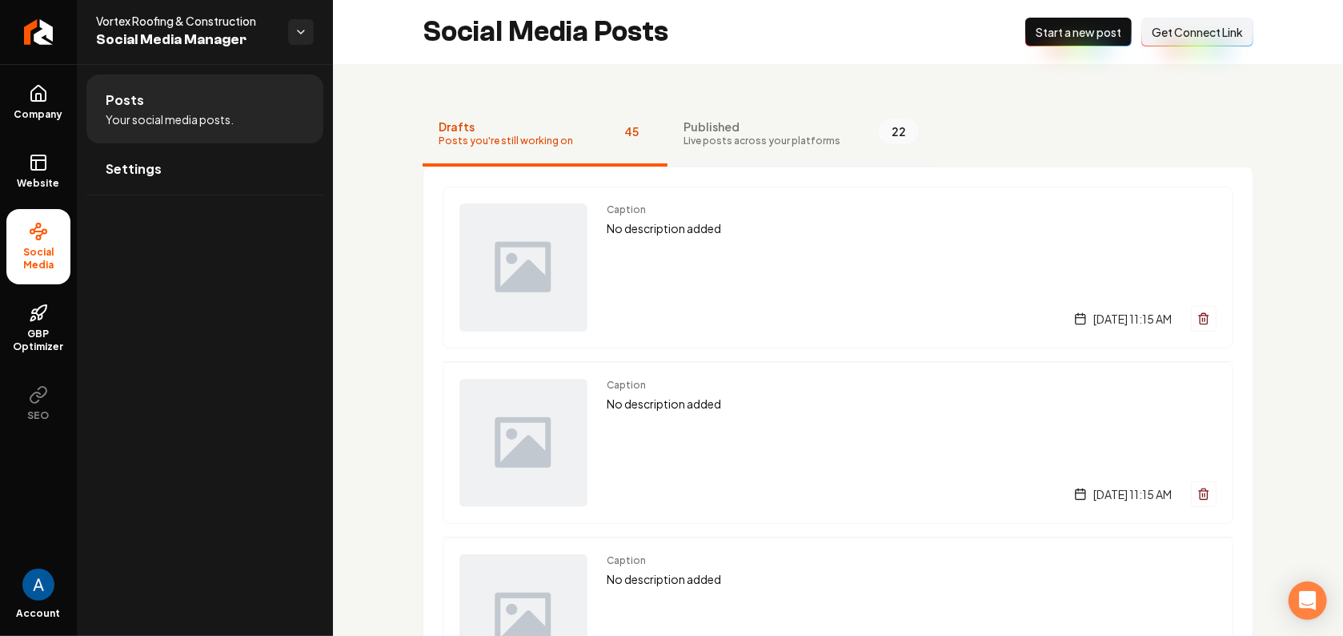
click at [718, 141] on span "Live posts across your platforms" at bounding box center [762, 141] width 157 height 13
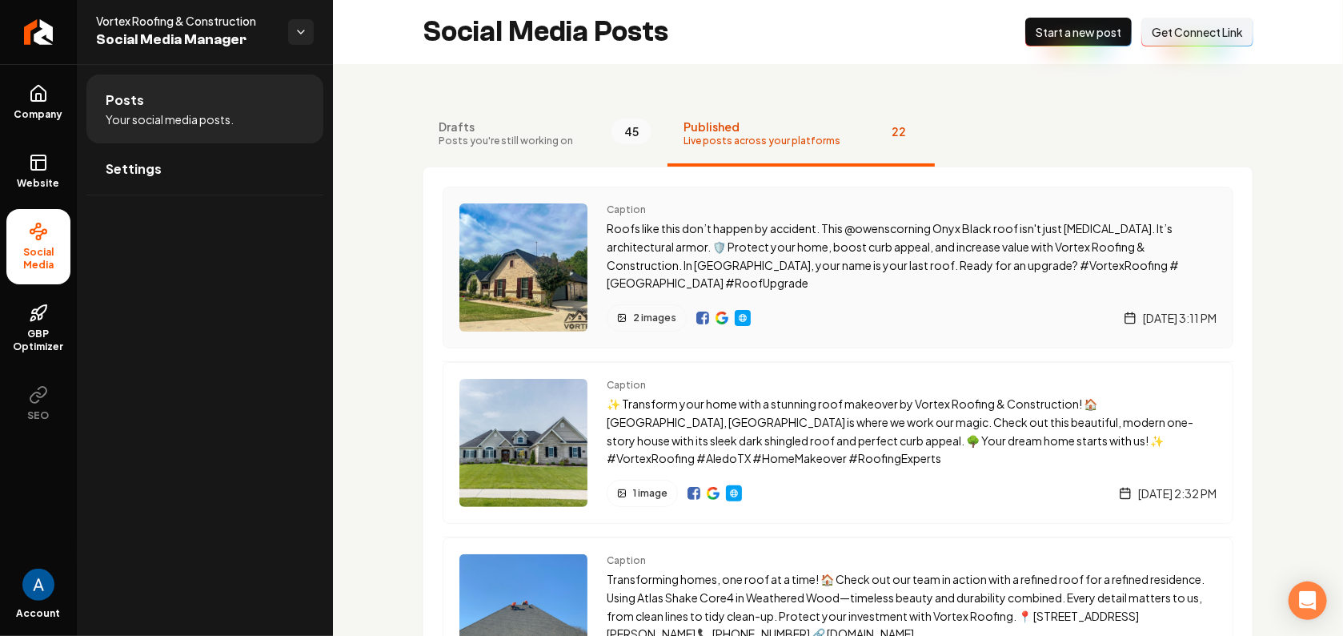
click at [699, 319] on img "Main content area" at bounding box center [703, 317] width 13 height 13
click at [34, 317] on icon at bounding box center [38, 312] width 19 height 19
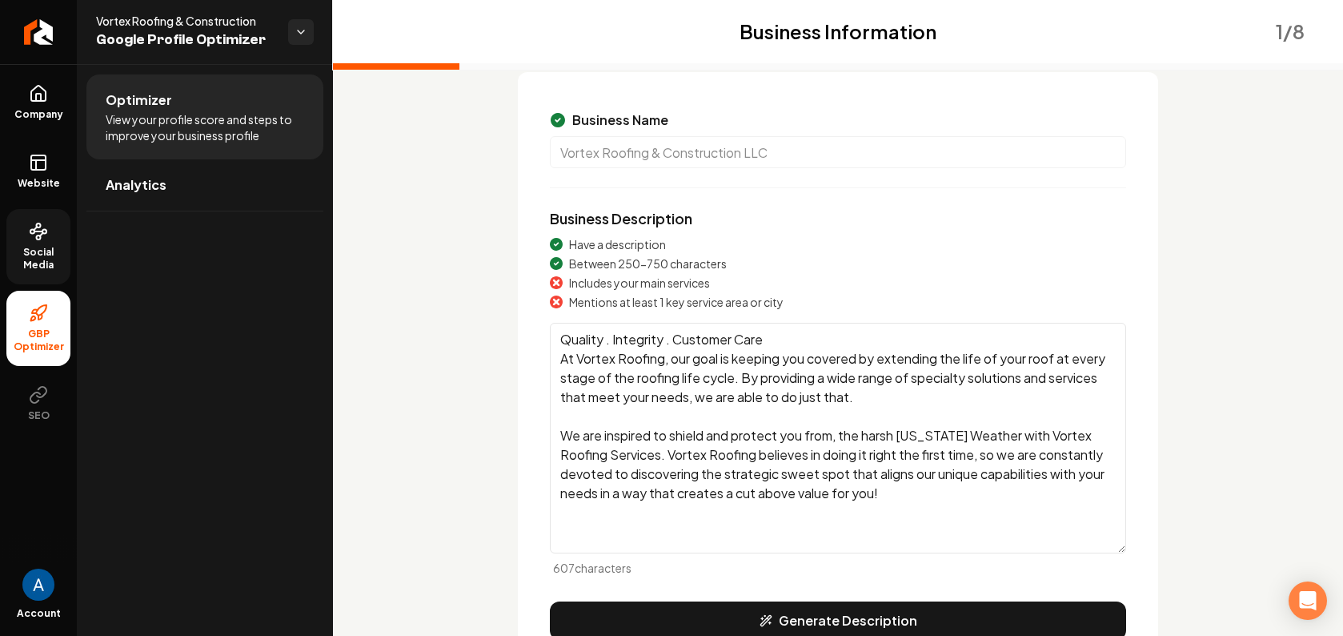
scroll to position [108, 0]
click at [39, 185] on span "Website" at bounding box center [38, 183] width 55 height 13
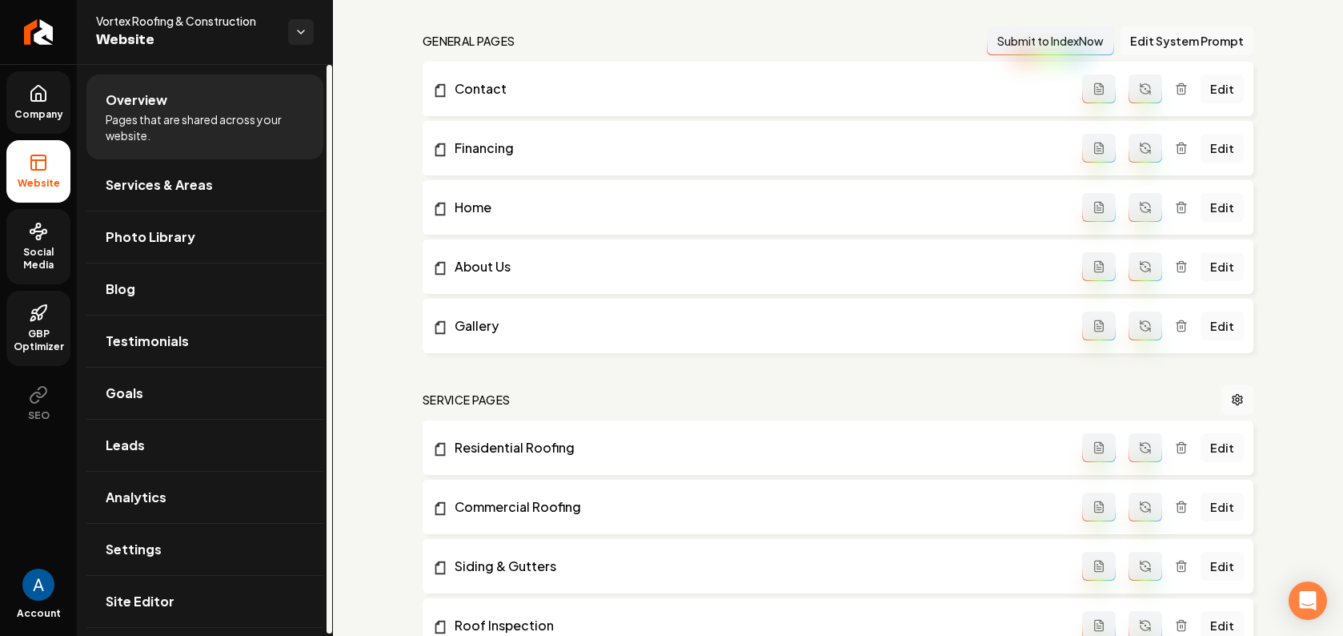
click at [37, 101] on icon at bounding box center [38, 93] width 14 height 15
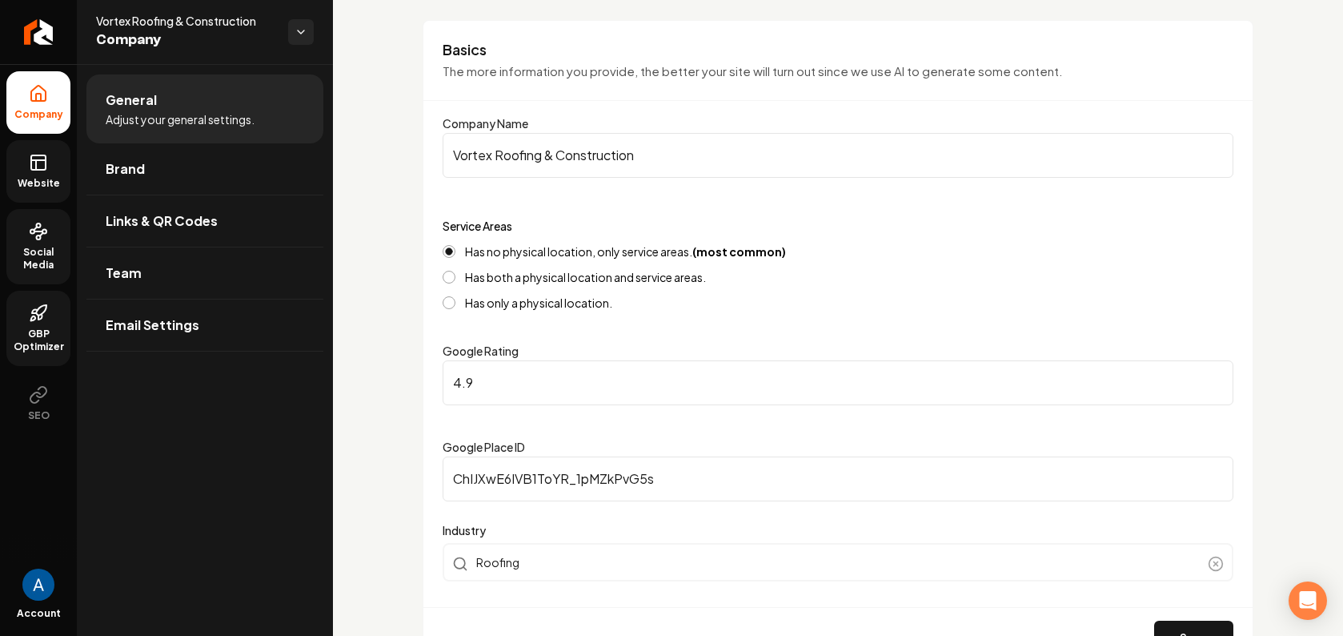
click at [668, 152] on input "Vortex Roofing & Construction" at bounding box center [838, 155] width 791 height 45
